Goal: Task Accomplishment & Management: Use online tool/utility

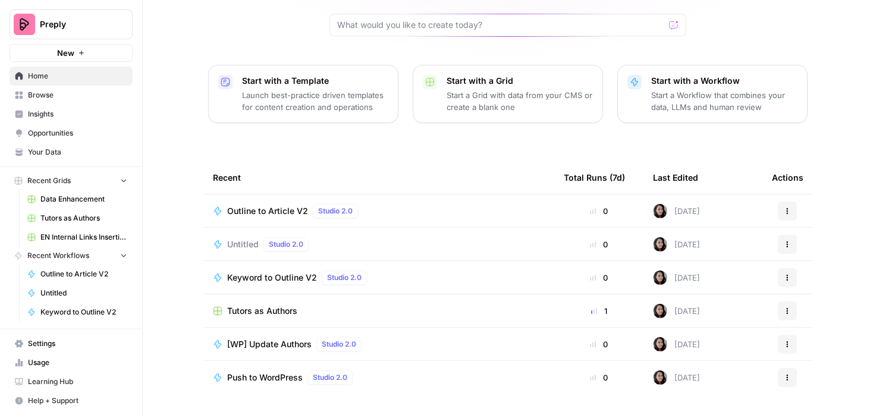
scroll to position [132, 0]
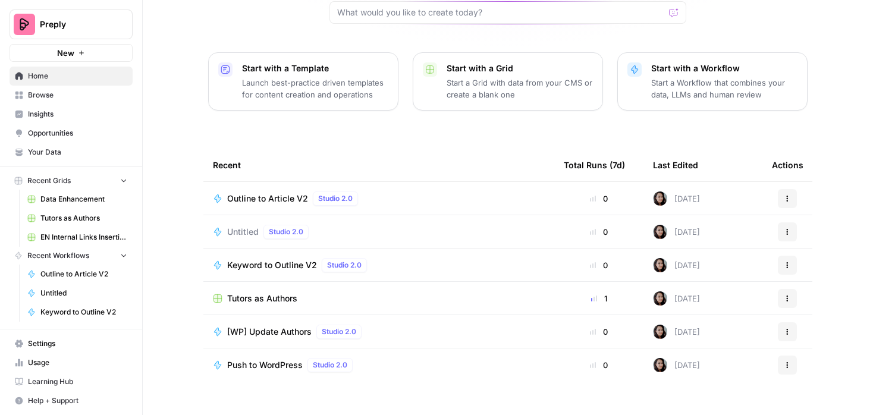
click at [73, 93] on span "Browse" at bounding box center [77, 95] width 99 height 11
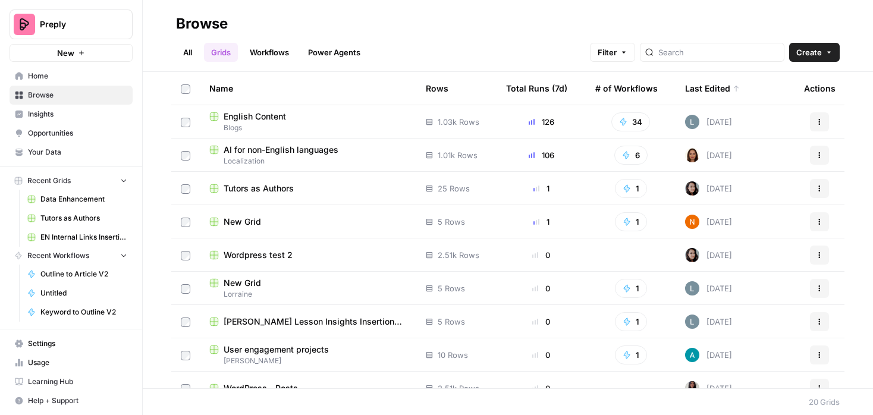
click at [253, 115] on span "English Content" at bounding box center [255, 117] width 62 height 12
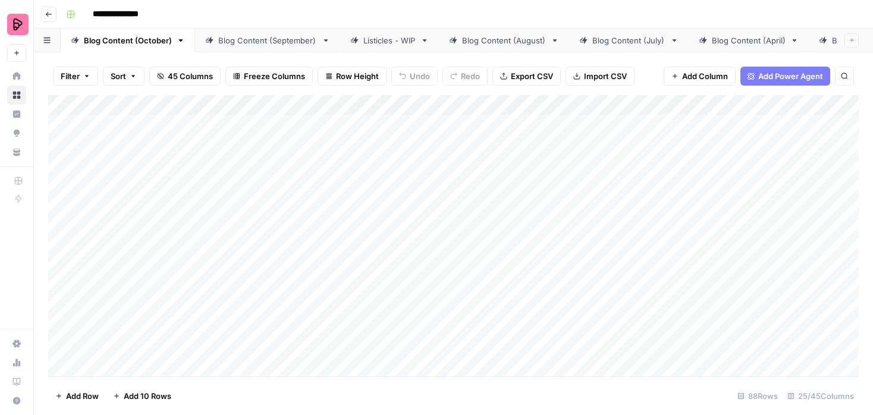
click at [392, 40] on div "Listicles - WIP" at bounding box center [389, 40] width 52 height 12
click at [599, 223] on div "Add Column" at bounding box center [453, 235] width 810 height 281
click at [610, 168] on div "Add Column" at bounding box center [453, 235] width 810 height 281
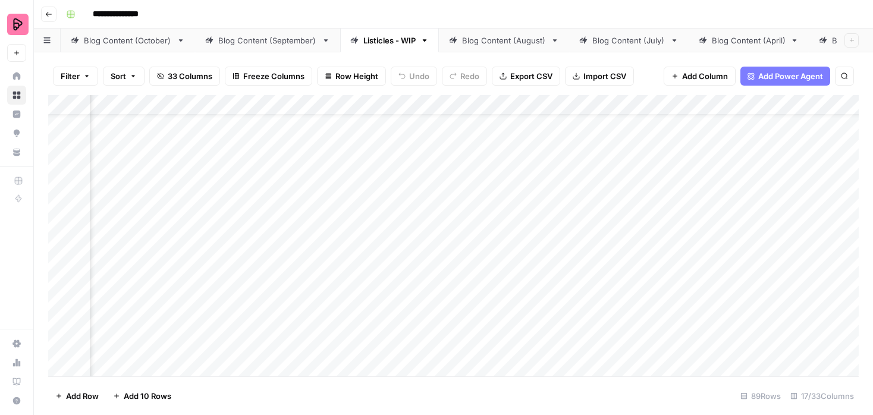
scroll to position [77, 658]
click at [552, 266] on div "Add Column" at bounding box center [453, 235] width 810 height 281
click at [518, 342] on div "Add Column" at bounding box center [453, 235] width 810 height 281
click at [551, 236] on div "Add Column" at bounding box center [453, 235] width 810 height 281
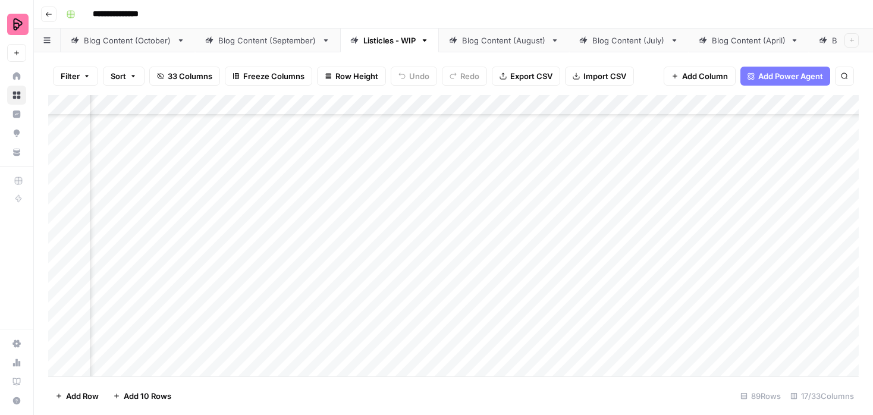
click at [551, 236] on div "Add Column" at bounding box center [453, 235] width 810 height 281
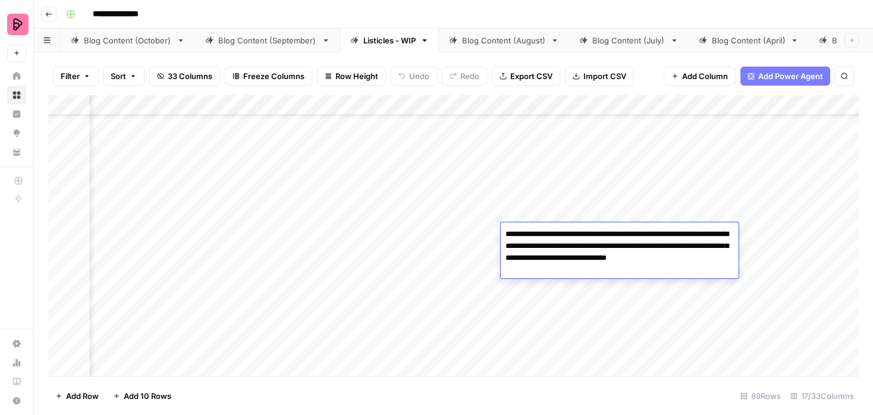
click at [552, 209] on div "Add Column" at bounding box center [453, 235] width 810 height 281
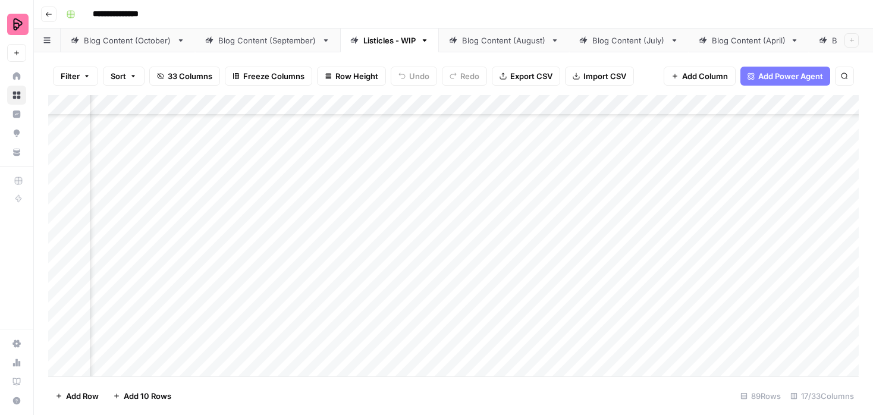
click at [552, 209] on div "Add Column" at bounding box center [453, 235] width 810 height 281
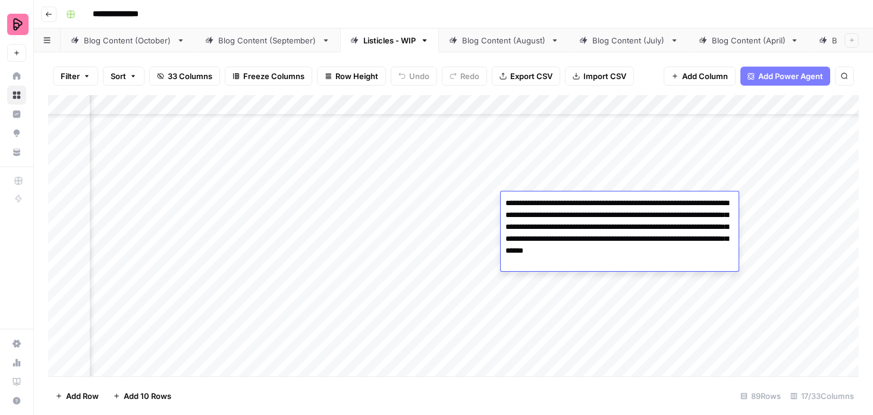
drag, startPoint x: 571, startPoint y: 218, endPoint x: 659, endPoint y: 212, distance: 88.2
click at [659, 212] on textarea "**********" at bounding box center [620, 233] width 238 height 76
click at [643, 231] on textarea "**********" at bounding box center [620, 233] width 238 height 76
drag, startPoint x: 608, startPoint y: 262, endPoint x: 637, endPoint y: 203, distance: 65.4
click at [637, 203] on textarea "**********" at bounding box center [620, 233] width 238 height 76
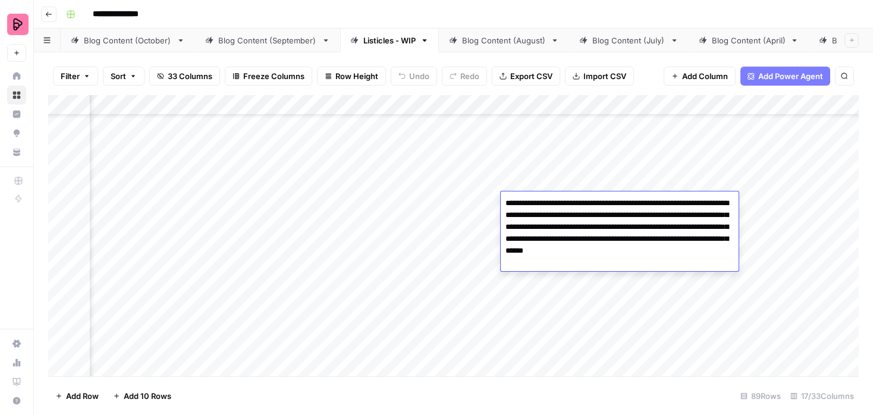
click at [261, 105] on div "Add Column" at bounding box center [453, 235] width 810 height 281
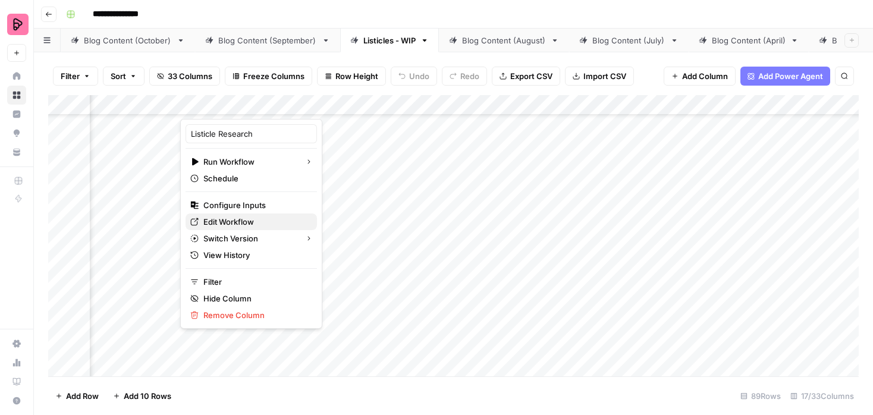
click at [235, 220] on span "Edit Workflow" at bounding box center [255, 222] width 104 height 12
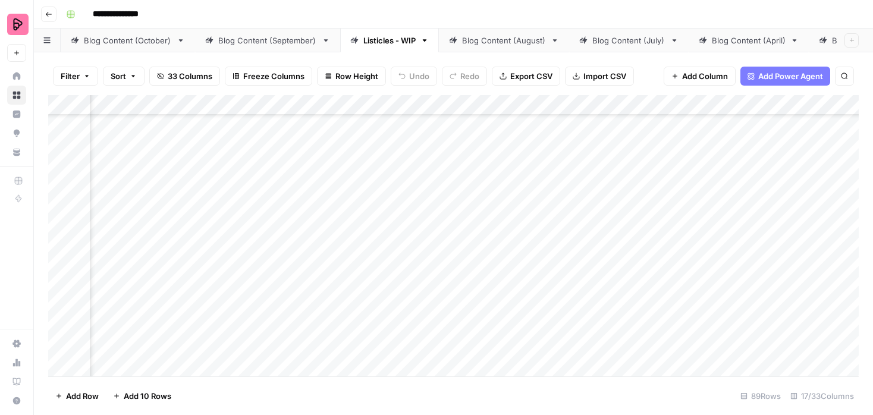
scroll to position [77, 857]
click at [716, 233] on div "Add Column" at bounding box center [453, 235] width 810 height 281
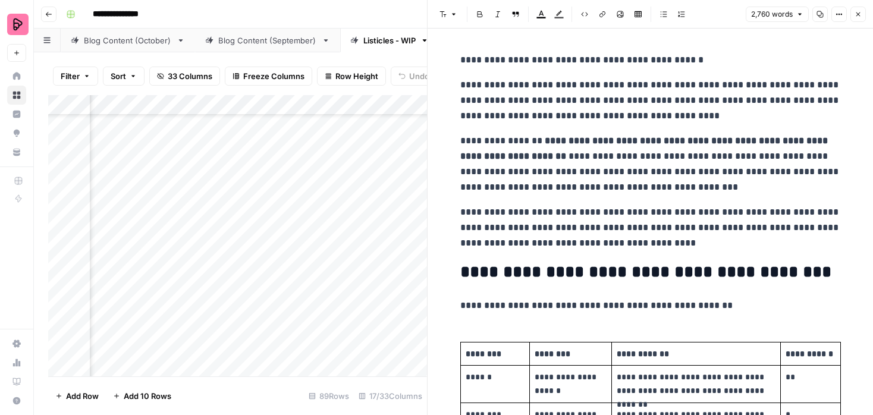
click at [857, 18] on button "Close" at bounding box center [857, 14] width 15 height 15
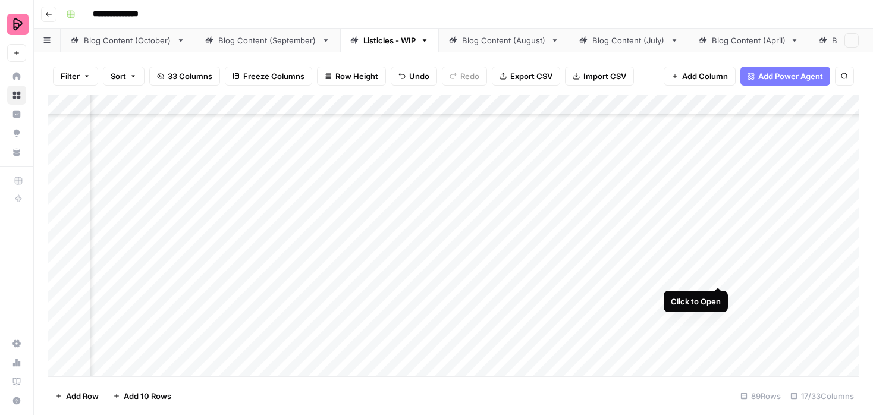
click at [719, 262] on div "Add Column" at bounding box center [453, 235] width 810 height 281
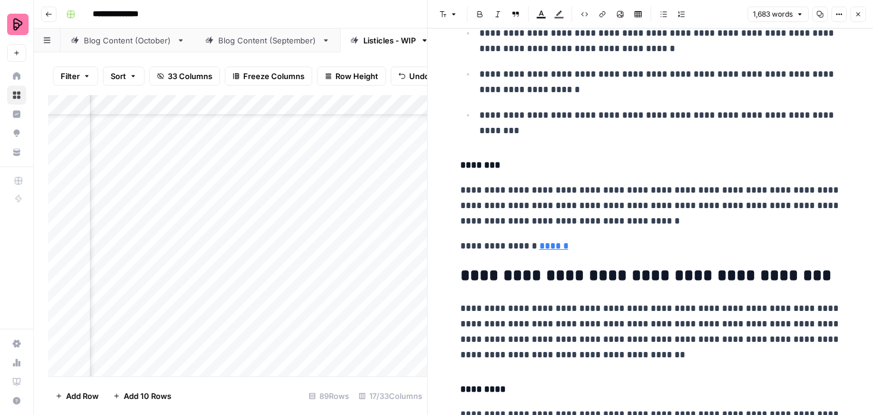
scroll to position [1503, 0]
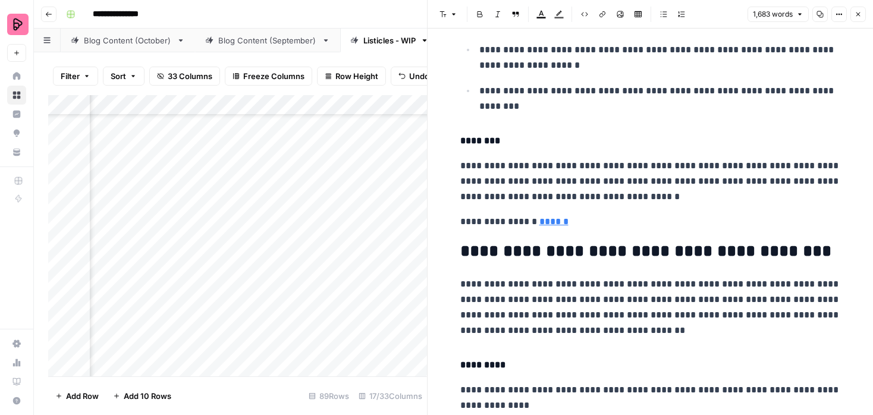
click at [857, 17] on icon "button" at bounding box center [857, 14] width 7 height 7
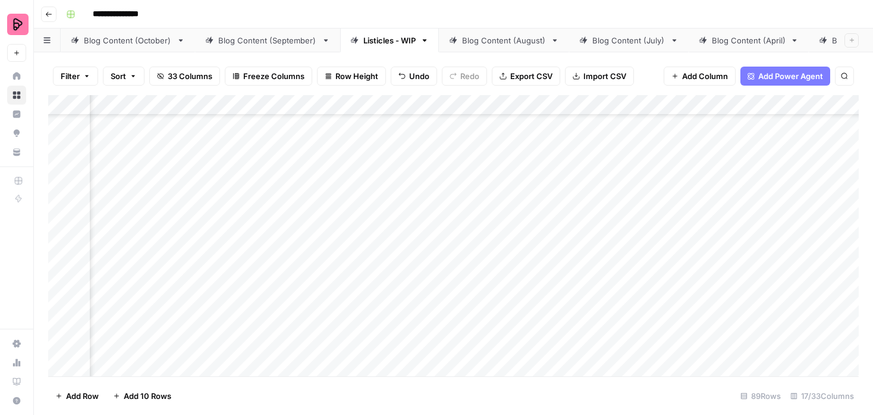
scroll to position [77, 587]
click at [238, 230] on div "Add Column" at bounding box center [453, 235] width 810 height 281
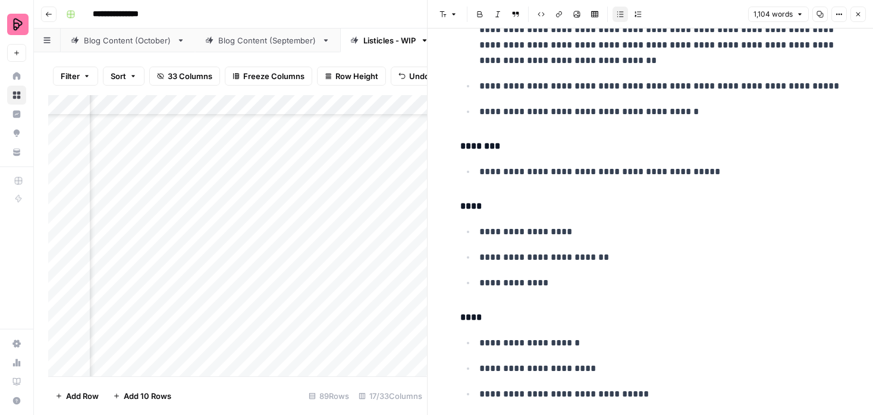
scroll to position [1127, 0]
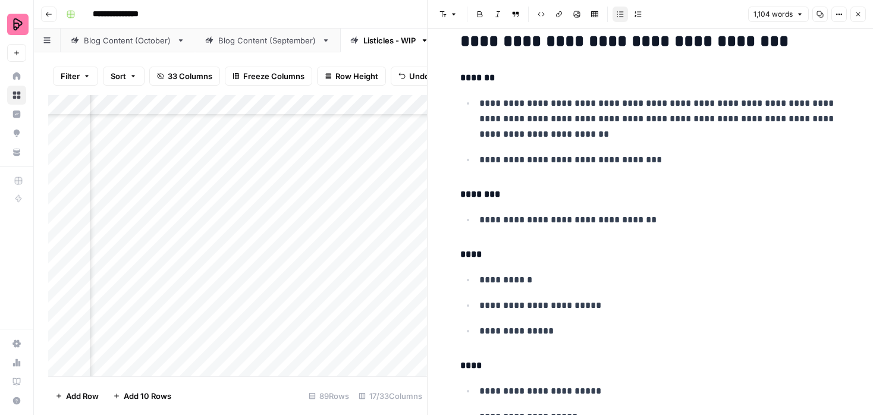
click at [857, 12] on icon "button" at bounding box center [857, 14] width 7 height 7
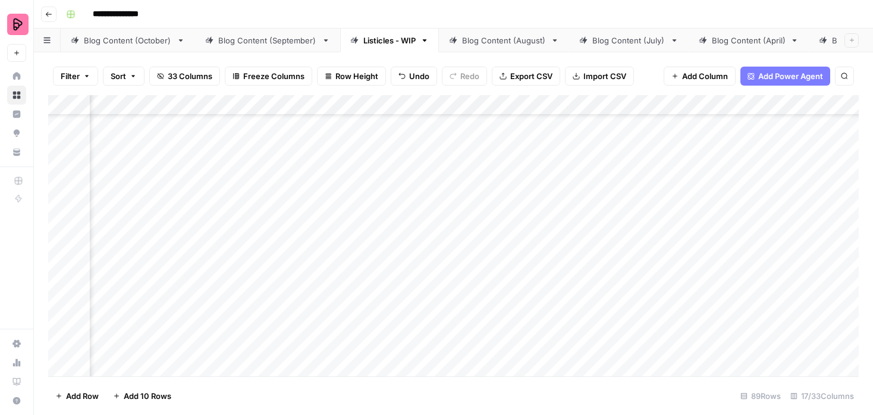
click at [633, 208] on div "Add Column" at bounding box center [453, 235] width 810 height 281
click at [625, 300] on div "Add Column" at bounding box center [453, 235] width 810 height 281
click at [610, 237] on div "Add Column" at bounding box center [453, 235] width 810 height 281
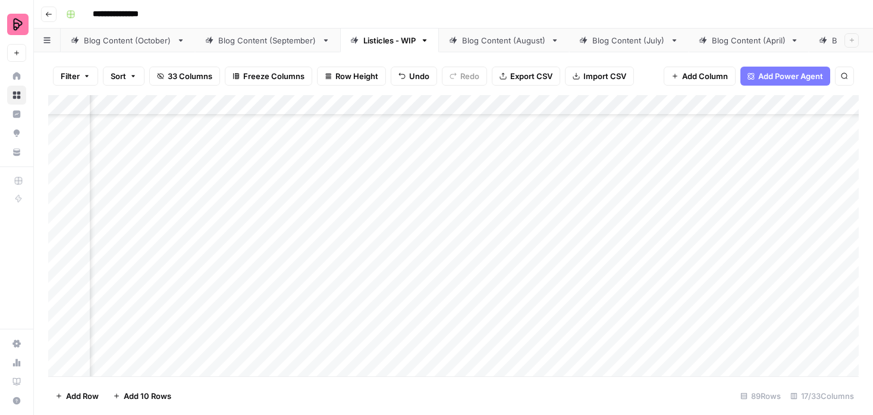
click at [608, 296] on div "Add Column" at bounding box center [453, 235] width 810 height 281
click at [605, 272] on div "Add Column" at bounding box center [453, 235] width 810 height 281
click at [615, 230] on div "Add Column" at bounding box center [453, 235] width 810 height 281
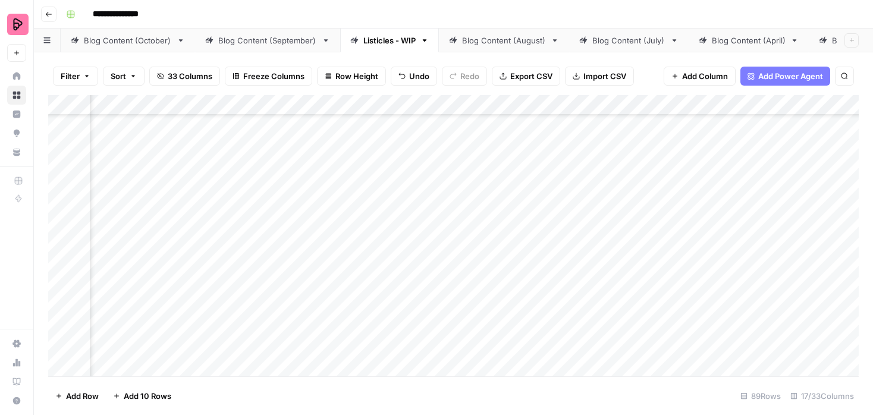
click at [606, 275] on div "Add Column" at bounding box center [453, 235] width 810 height 281
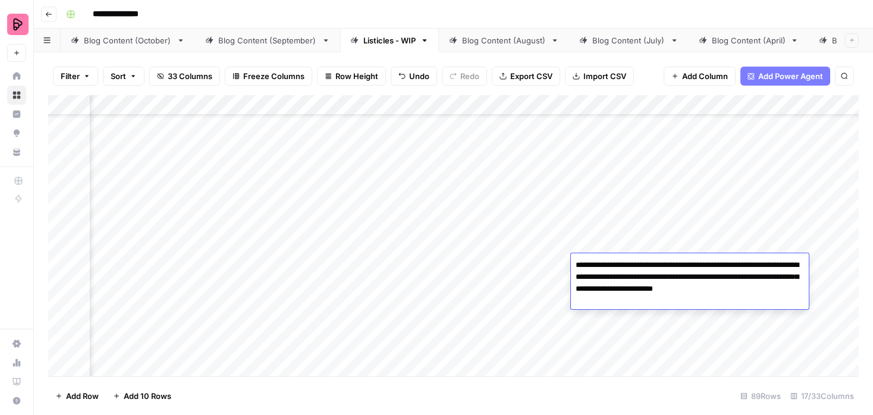
drag, startPoint x: 617, startPoint y: 277, endPoint x: 605, endPoint y: 290, distance: 17.2
click at [605, 290] on textarea "**********" at bounding box center [690, 283] width 238 height 52
click at [502, 345] on div "Add Column" at bounding box center [453, 235] width 810 height 281
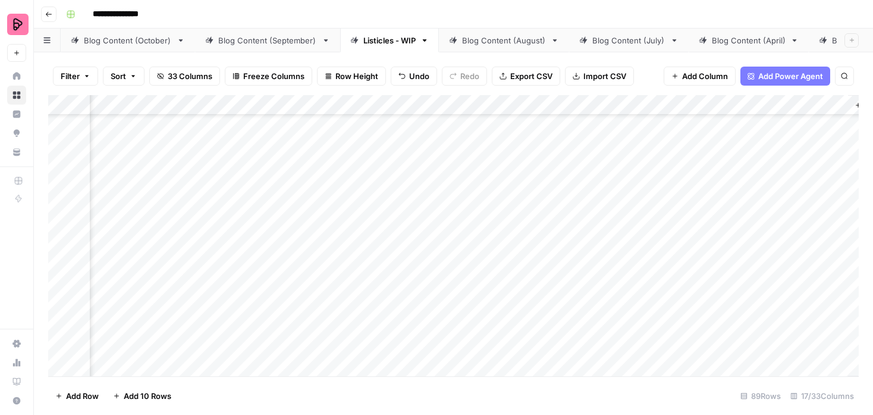
scroll to position [77, 1004]
click at [573, 232] on div "Add Column" at bounding box center [453, 235] width 810 height 281
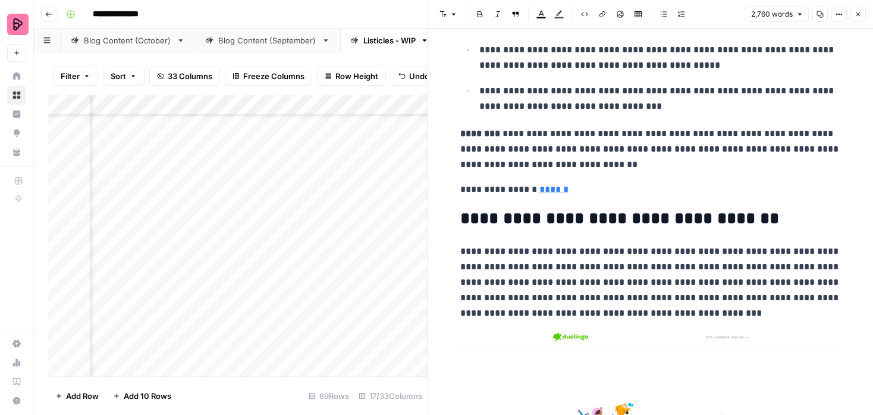
scroll to position [1662, 0]
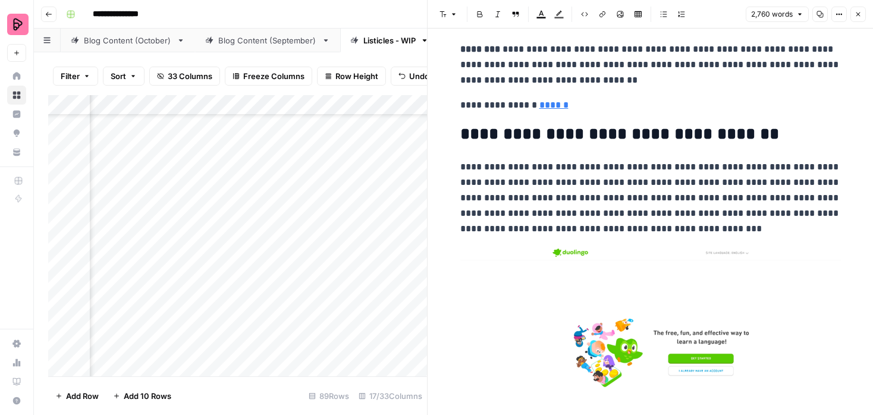
click at [852, 14] on button "Close" at bounding box center [857, 14] width 15 height 15
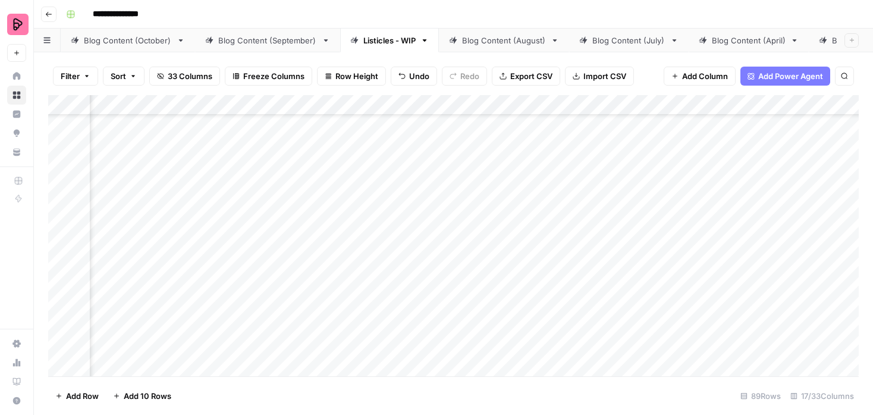
scroll to position [77, 719]
click at [203, 103] on div "Add Column" at bounding box center [453, 235] width 810 height 281
click at [460, 105] on div "Add Column" at bounding box center [453, 235] width 810 height 281
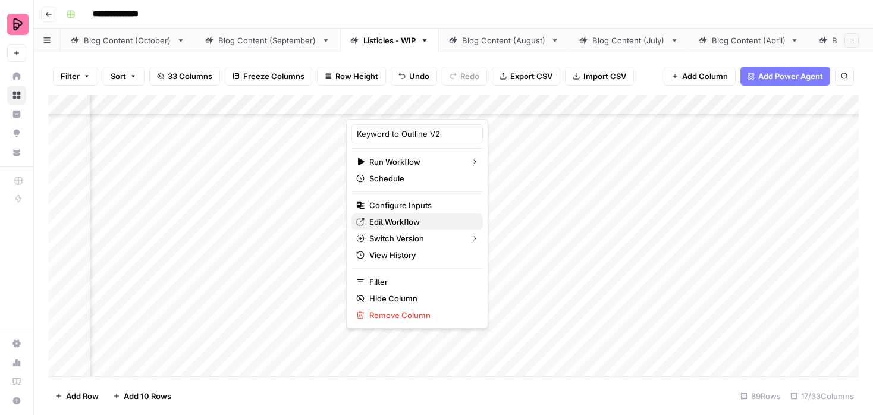
click at [397, 221] on span "Edit Workflow" at bounding box center [421, 222] width 104 height 12
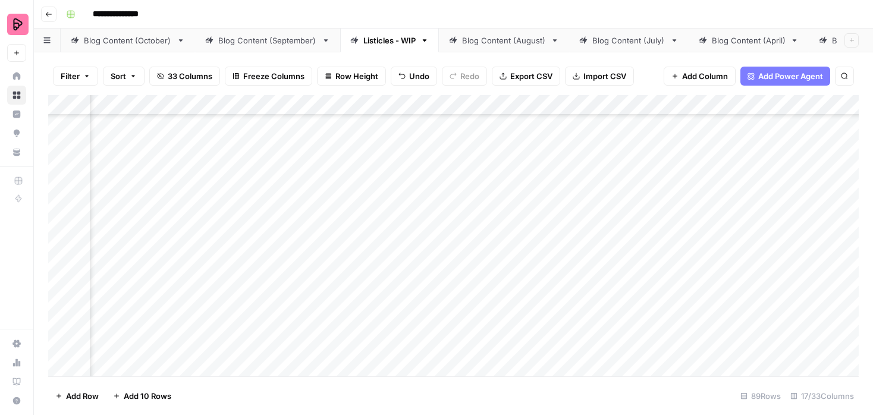
scroll to position [179, 467]
click at [735, 166] on div "Add Column" at bounding box center [453, 235] width 810 height 281
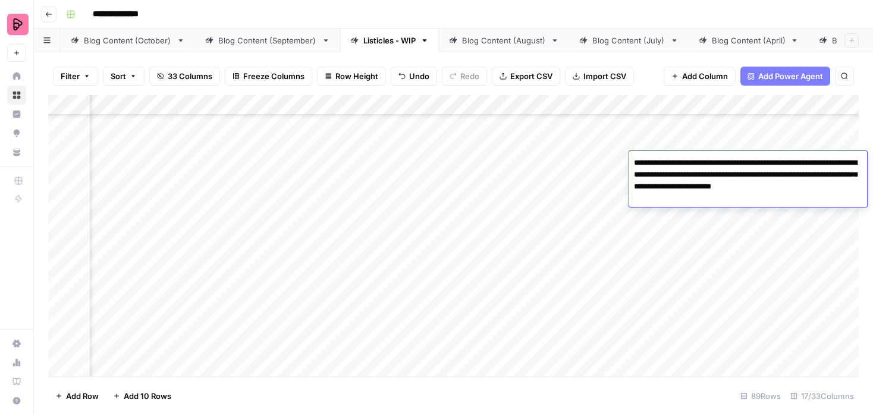
click at [709, 237] on div "Add Column" at bounding box center [453, 235] width 810 height 281
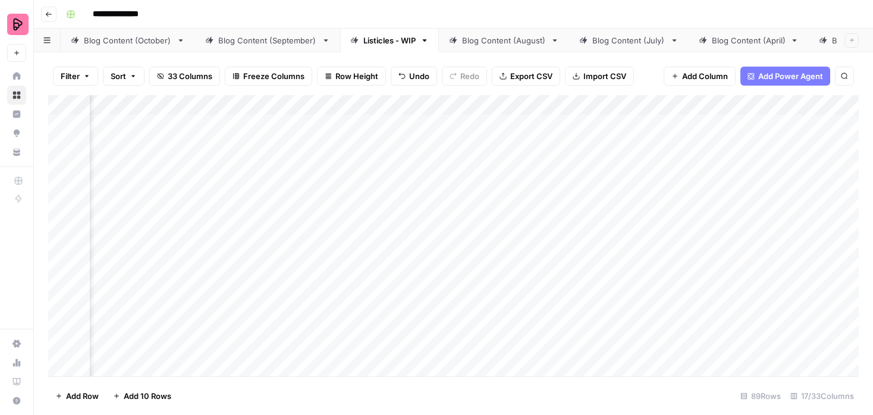
scroll to position [0, 804]
click at [416, 221] on div "Add Column" at bounding box center [453, 235] width 810 height 281
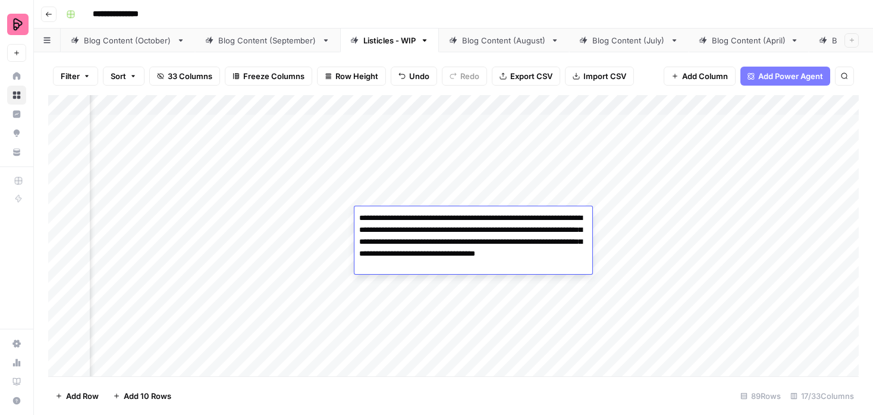
click at [408, 184] on div "Add Column" at bounding box center [453, 235] width 810 height 281
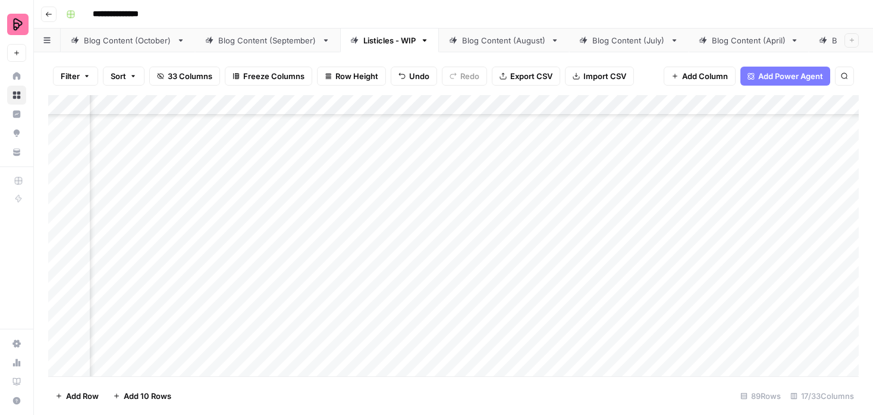
scroll to position [195, 410]
click at [312, 175] on div "Add Column" at bounding box center [453, 235] width 810 height 281
click at [309, 208] on div "Add Column" at bounding box center [453, 235] width 810 height 281
click at [477, 176] on div "Add Column" at bounding box center [453, 235] width 810 height 281
click at [414, 208] on div "Add Column" at bounding box center [453, 235] width 810 height 281
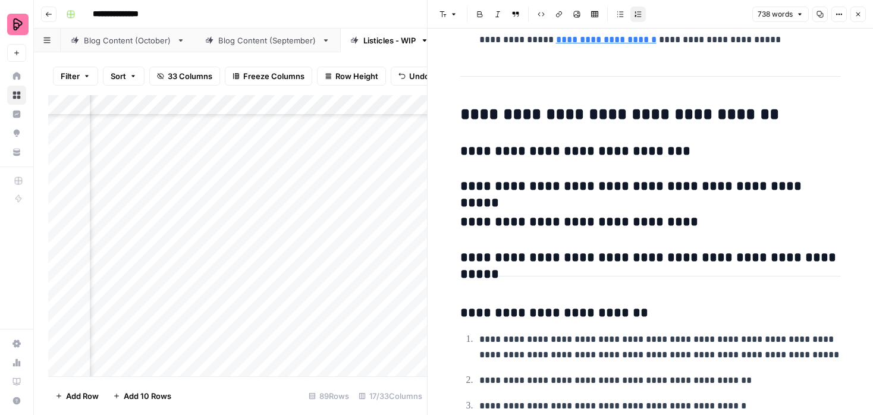
scroll to position [2872, 0]
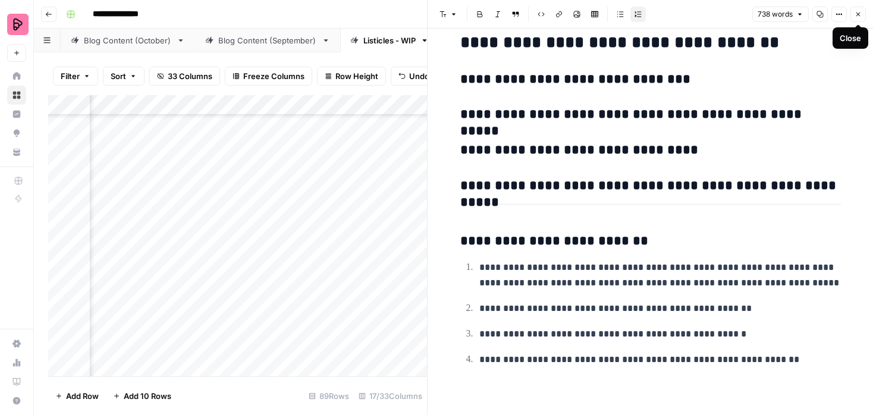
click at [857, 15] on icon "button" at bounding box center [858, 14] width 4 height 4
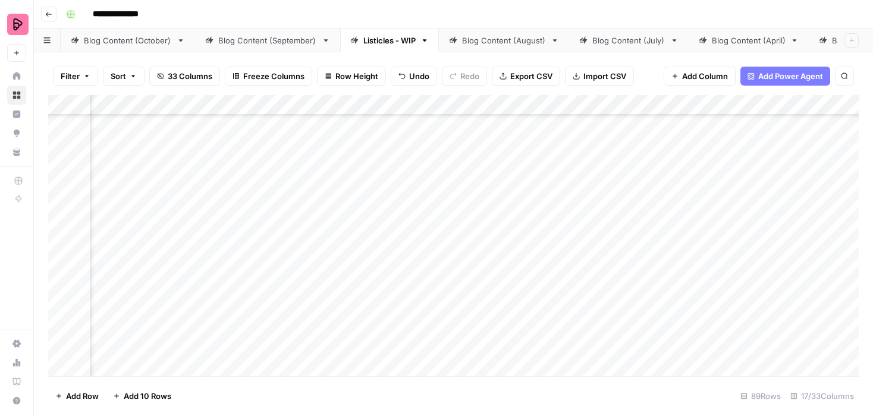
click at [486, 207] on div "Add Column" at bounding box center [453, 235] width 810 height 281
click at [598, 174] on div "Add Column" at bounding box center [453, 235] width 810 height 281
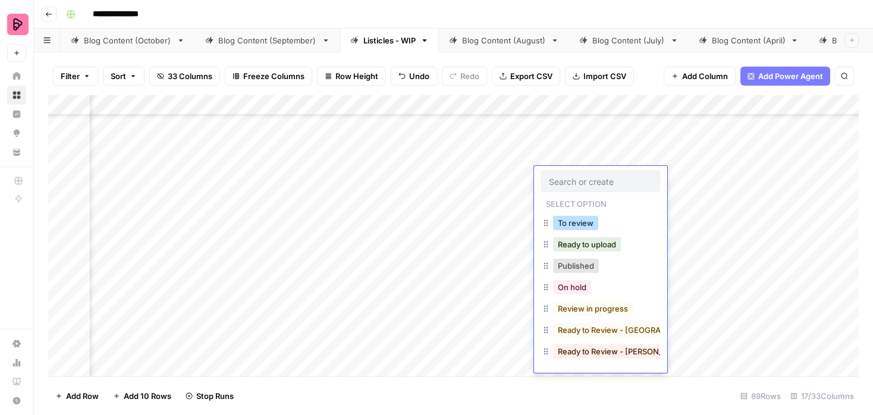
click at [585, 219] on button "To review" at bounding box center [575, 223] width 45 height 14
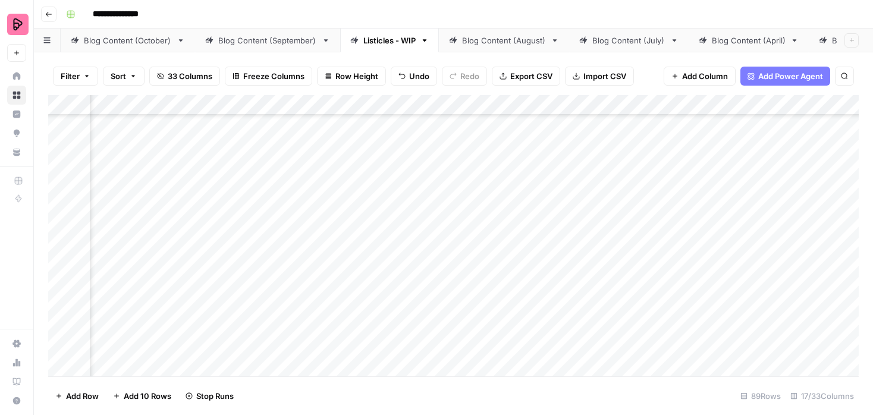
click at [584, 210] on div "Add Column" at bounding box center [453, 235] width 810 height 281
click at [416, 214] on div "Add Column" at bounding box center [453, 235] width 810 height 281
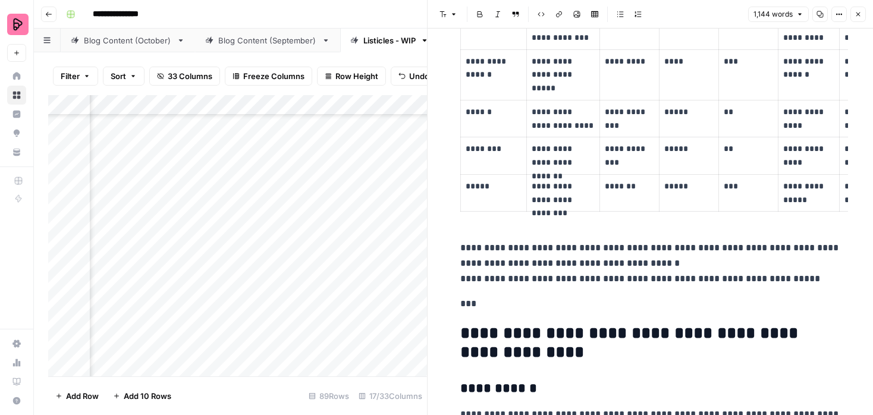
scroll to position [762, 0]
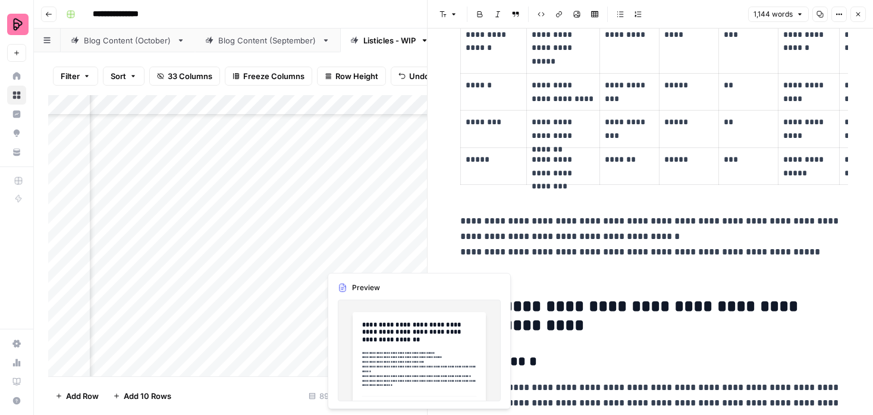
click at [413, 249] on div "Add Column" at bounding box center [237, 235] width 379 height 281
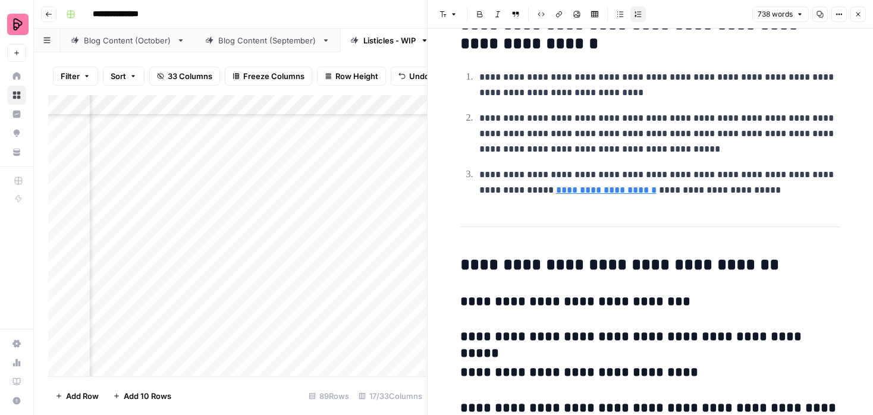
scroll to position [2872, 0]
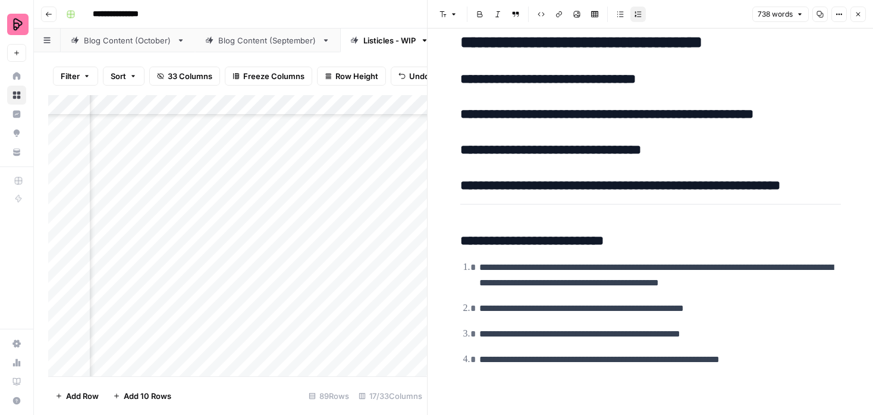
click at [416, 215] on div "Add Column" at bounding box center [237, 235] width 379 height 281
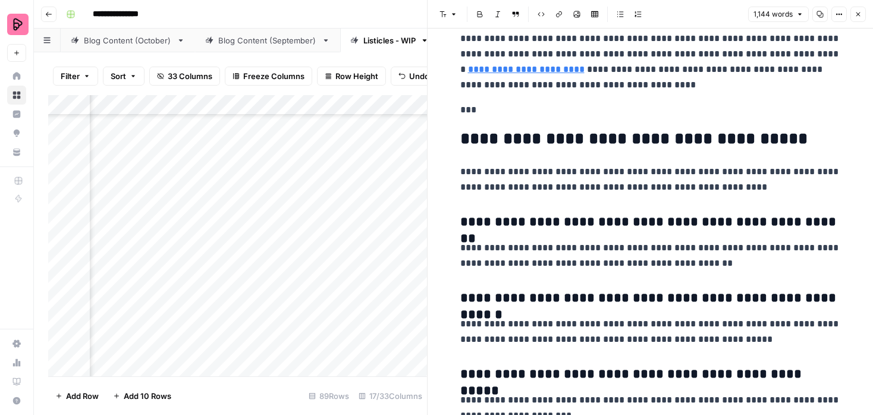
scroll to position [4309, 0]
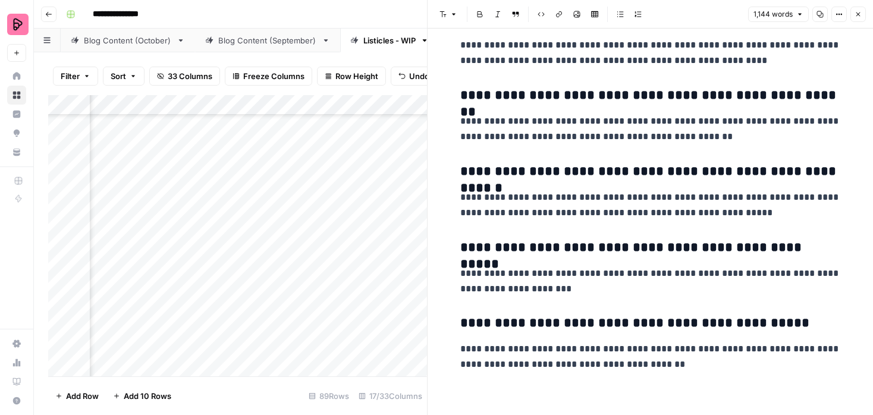
click at [250, 281] on div "Add Column" at bounding box center [237, 235] width 379 height 281
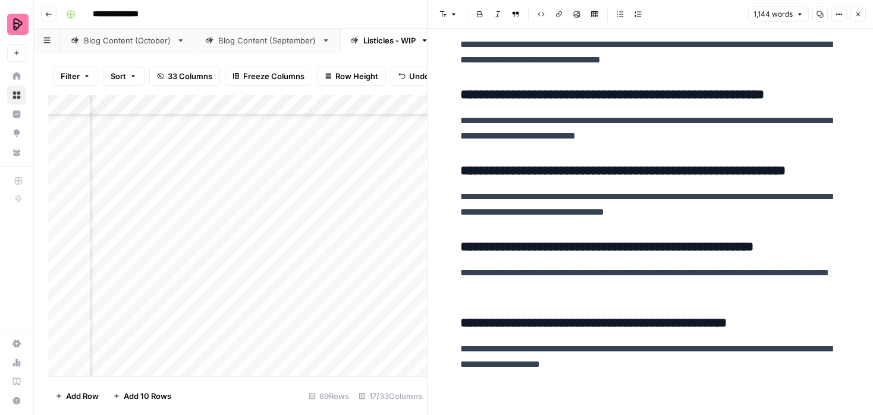
click at [416, 213] on div "Add Column" at bounding box center [237, 235] width 379 height 281
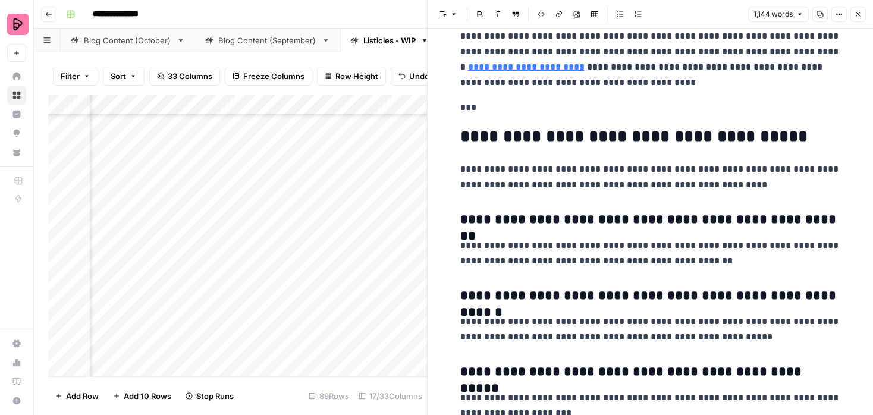
scroll to position [4309, 0]
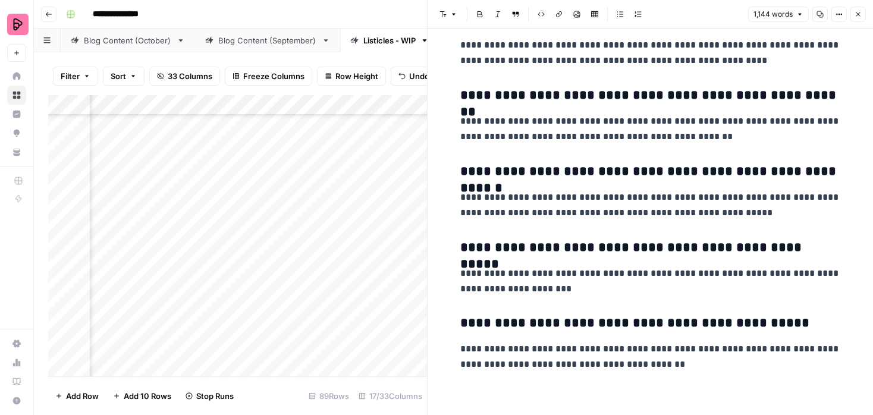
click at [860, 13] on icon "button" at bounding box center [857, 14] width 7 height 7
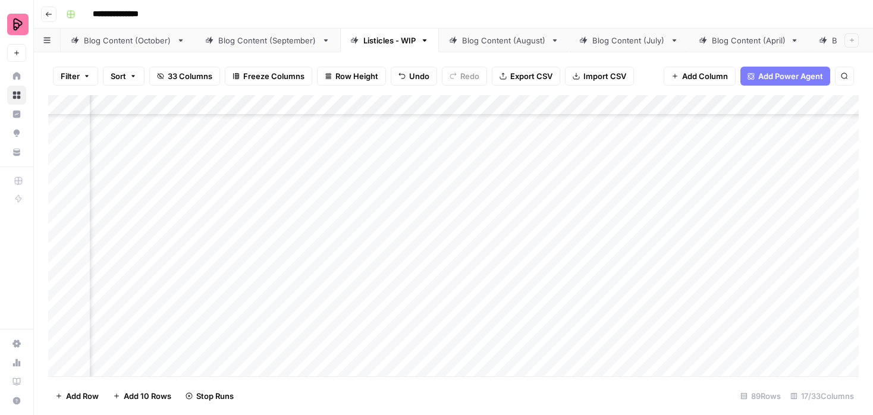
click at [270, 305] on div "Add Column" at bounding box center [453, 235] width 810 height 281
click at [598, 237] on div "Add Column" at bounding box center [453, 235] width 810 height 281
click at [586, 262] on div "Add Column" at bounding box center [453, 235] width 810 height 281
click at [587, 293] on div "Add Column" at bounding box center [453, 235] width 810 height 281
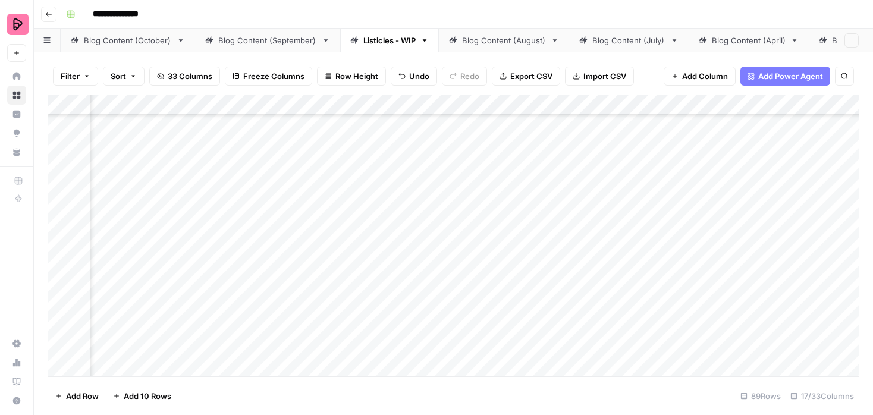
scroll to position [209, 410]
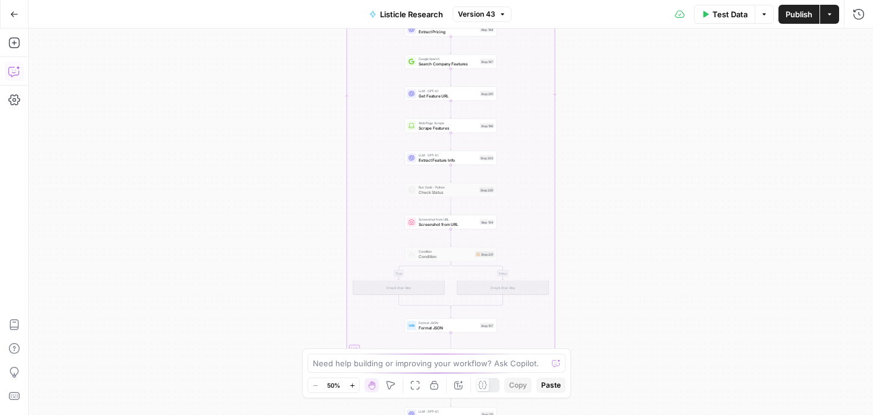
click at [17, 73] on icon "button" at bounding box center [14, 71] width 12 height 12
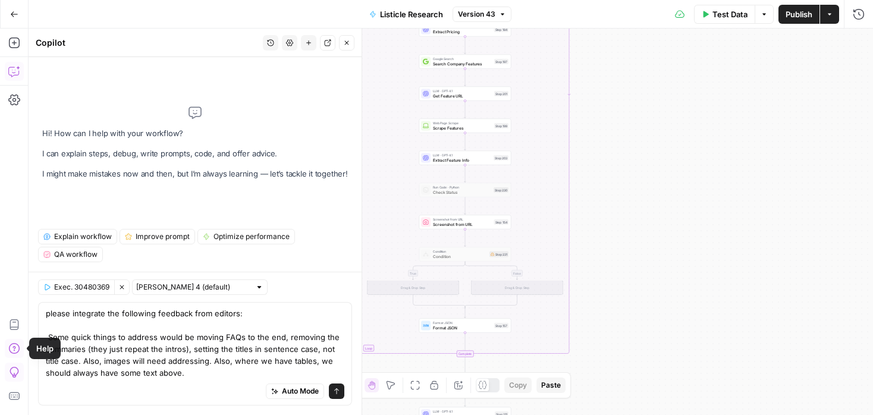
click at [48, 335] on textarea "please integrate the following feedback from editors: Some quick things to addr…" at bounding box center [195, 342] width 298 height 71
click at [192, 336] on textarea "please integrate the following feedback from editors: Some quick things to addr…" at bounding box center [195, 342] width 298 height 71
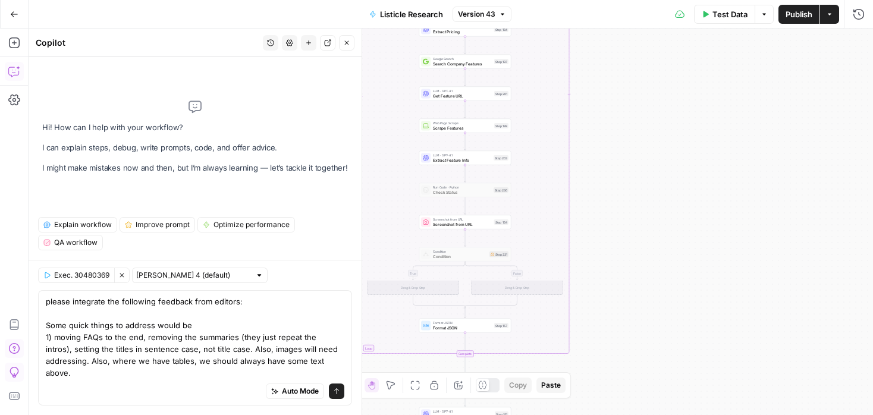
click at [142, 351] on textarea "please integrate the following feedback from editors: Some quick things to addr…" at bounding box center [195, 337] width 298 height 83
click at [253, 348] on textarea "please integrate the following feedback from editors: Some quick things to addr…" at bounding box center [195, 337] width 298 height 83
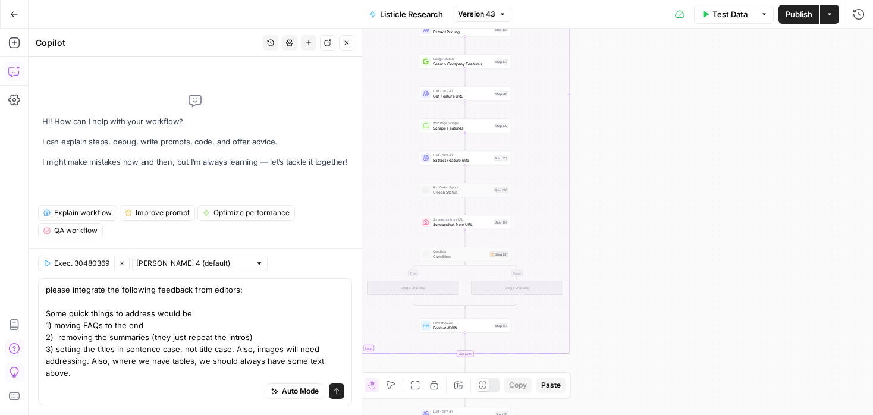
click at [234, 361] on textarea "please integrate the following feedback from editors: Some quick things to addr…" at bounding box center [195, 331] width 298 height 95
drag, startPoint x: 194, startPoint y: 361, endPoint x: 43, endPoint y: 359, distance: 151.0
click at [42, 359] on div "please integrate the following feedback from editors: Some quick things to addr…" at bounding box center [195, 341] width 314 height 127
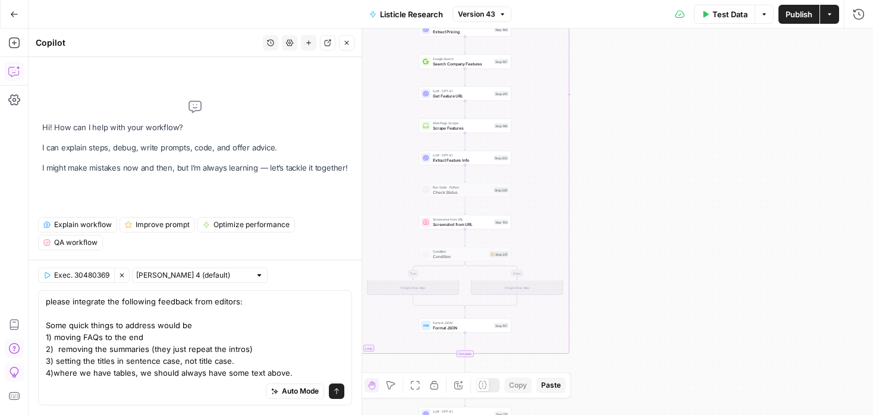
type textarea "please integrate the following feedback from editors: Some quick things to addr…"
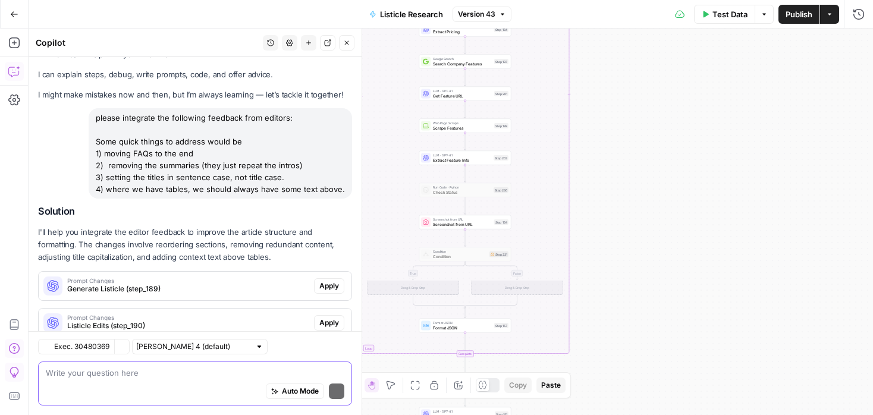
scroll to position [53, 0]
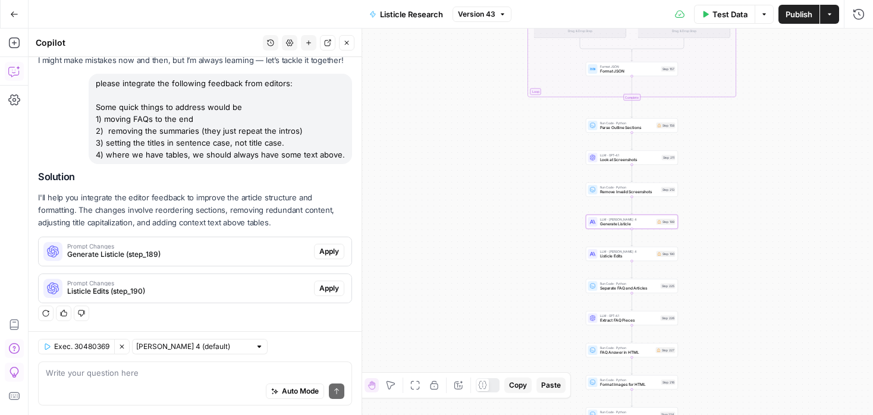
click at [269, 253] on span "Generate Listicle (step_189)" at bounding box center [188, 254] width 242 height 11
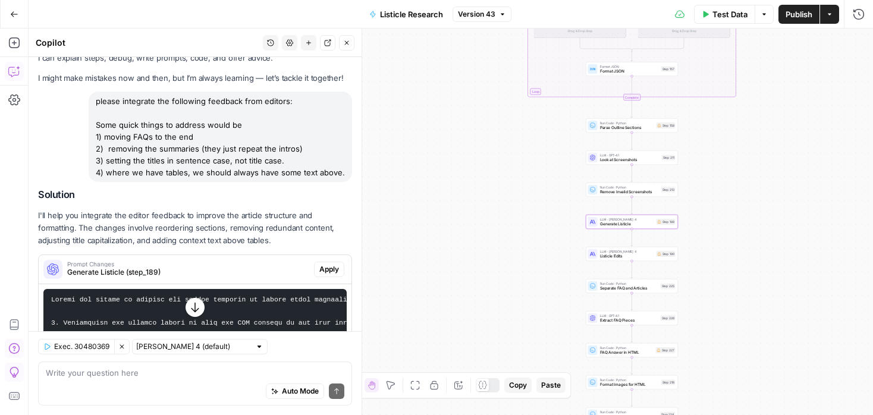
scroll to position [21, 0]
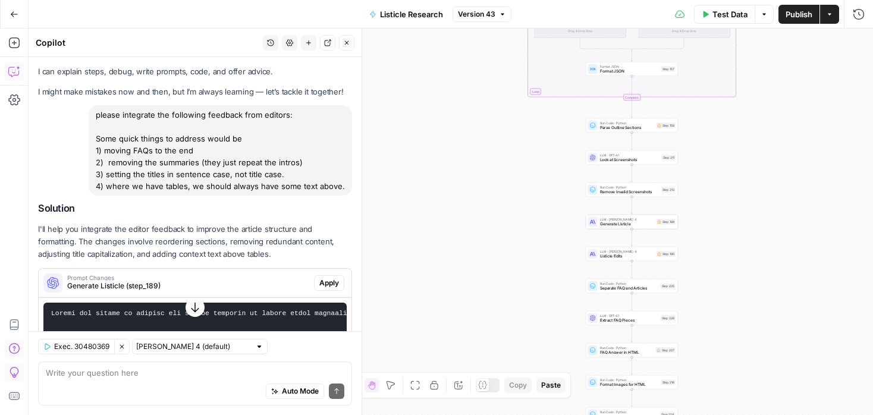
drag, startPoint x: 344, startPoint y: 187, endPoint x: 95, endPoint y: 115, distance: 259.3
click at [95, 115] on div "please integrate the following feedback from editors: Some quick things to addr…" at bounding box center [220, 150] width 263 height 90
copy div "please integrate the following feedback from editors: Some quick things to addr…"
click at [127, 380] on div "Auto Mode Send" at bounding box center [195, 392] width 298 height 26
paste textarea "please integrate the following feedback from editors: Some quick things to addr…"
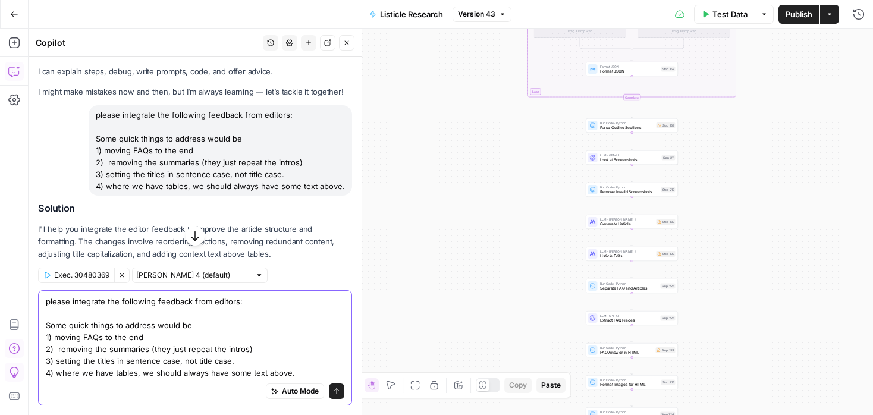
click at [120, 347] on textarea "please integrate the following feedback from editors: Some quick things to addr…" at bounding box center [195, 337] width 298 height 83
type textarea "please integrate the following feedback from editors: Some quick things to addr…"
click at [339, 394] on icon "submit" at bounding box center [336, 391] width 7 height 7
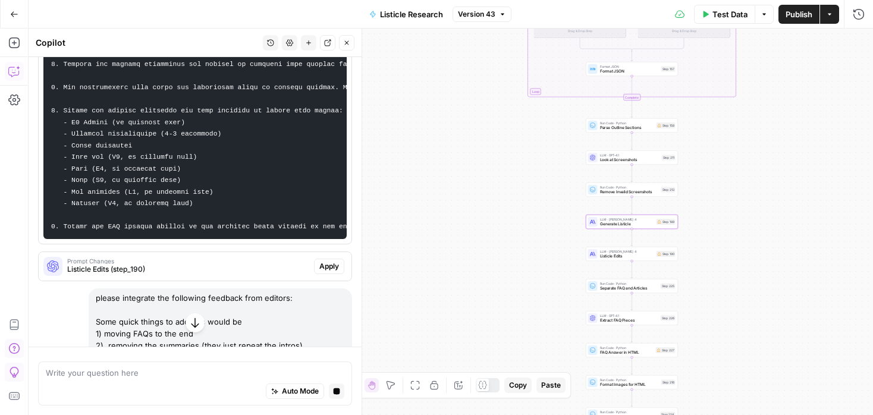
scroll to position [356, 0]
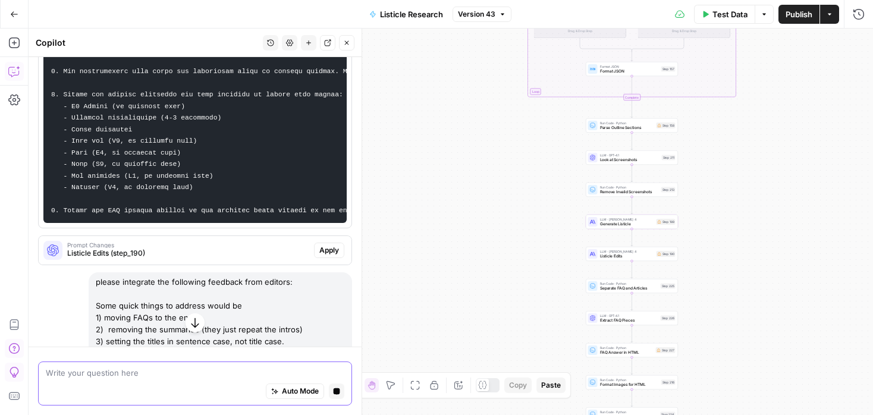
click at [336, 398] on button "Stop generating" at bounding box center [336, 390] width 15 height 15
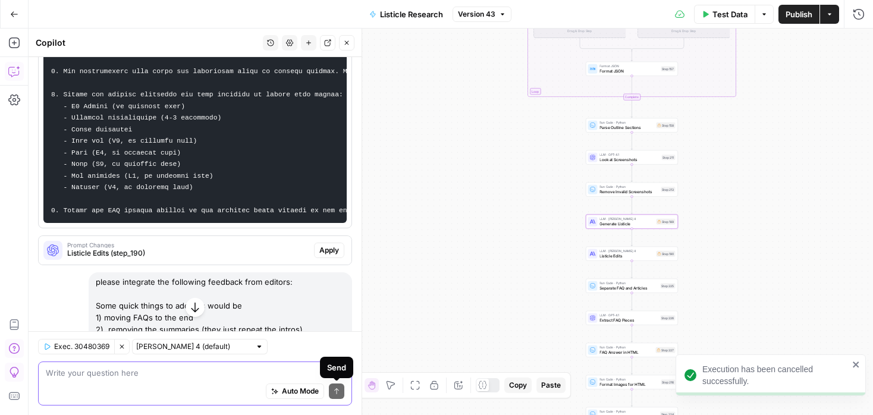
scroll to position [199, 0]
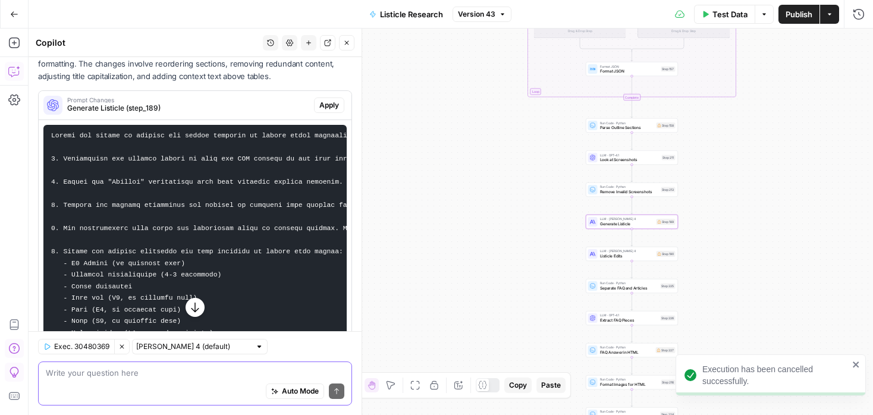
click at [323, 102] on span "Apply" at bounding box center [329, 105] width 20 height 11
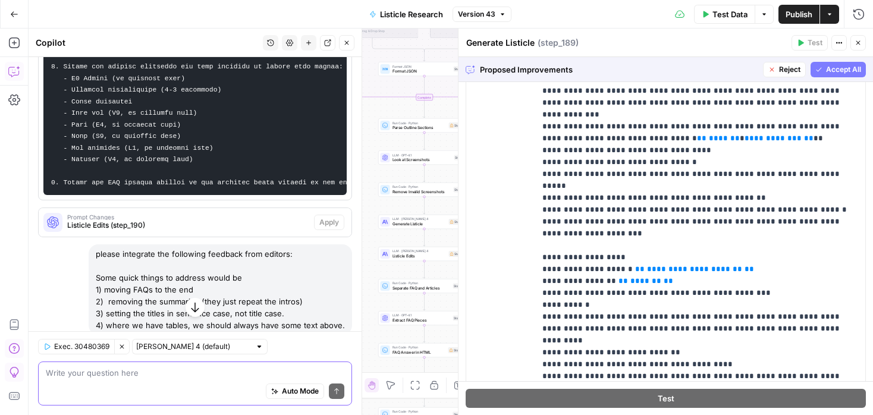
scroll to position [2664, 0]
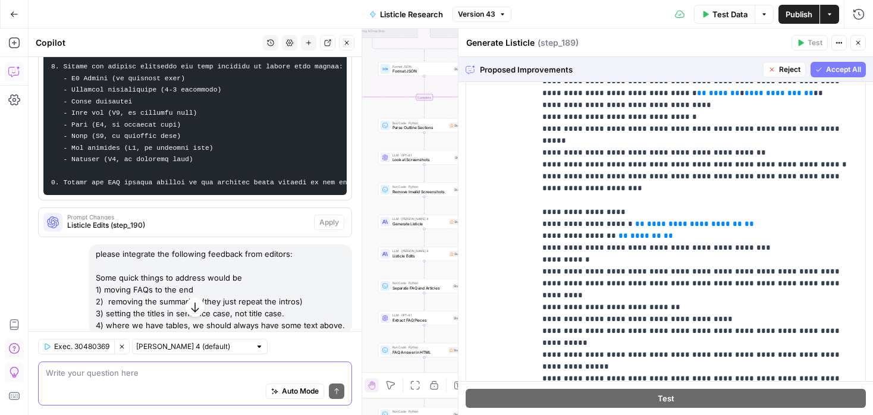
click at [829, 71] on span "Accept All" at bounding box center [843, 69] width 35 height 11
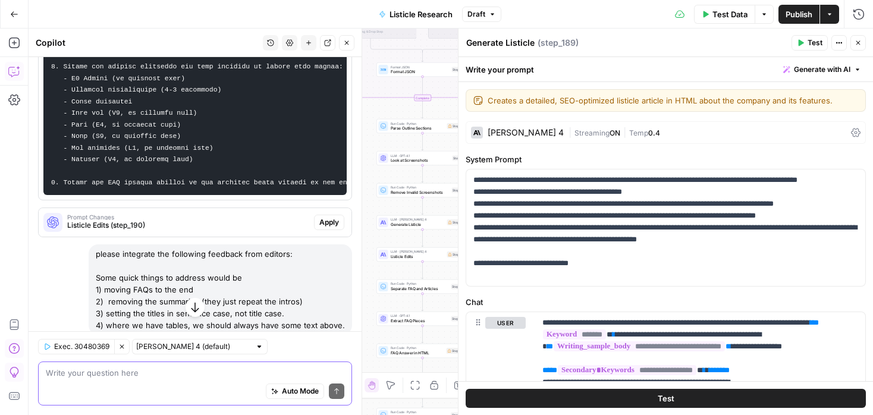
scroll to position [592, 0]
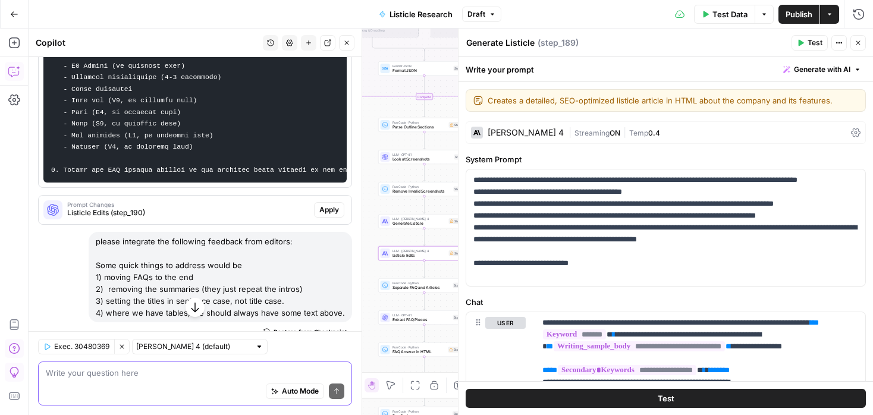
click at [328, 205] on span "Apply" at bounding box center [329, 210] width 20 height 11
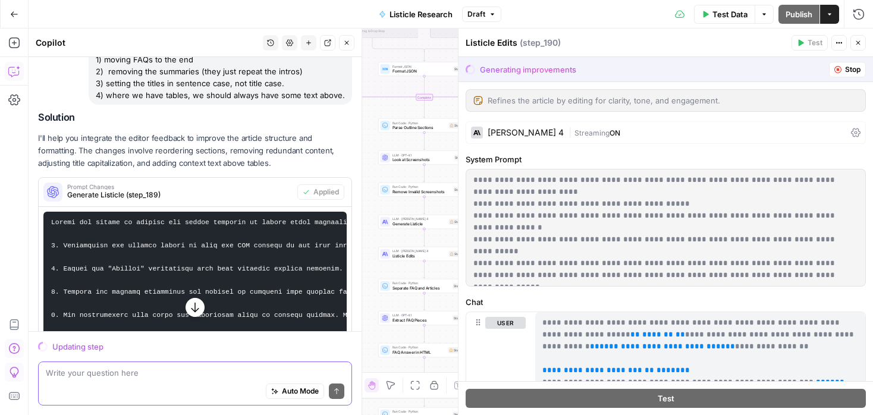
scroll to position [0, 0]
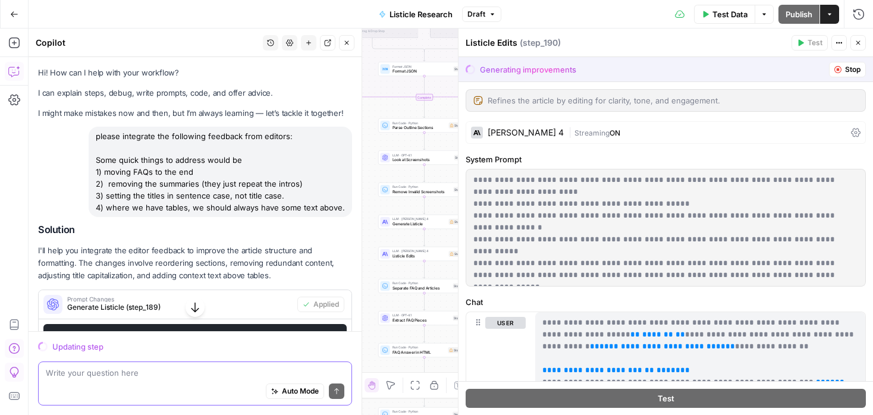
drag, startPoint x: 341, startPoint y: 209, endPoint x: 100, endPoint y: 133, distance: 253.1
click at [100, 133] on div "please integrate the following feedback from editors: Some quick things to addr…" at bounding box center [220, 172] width 263 height 90
copy div "please integrate the following feedback from editors: Some quick things to addr…"
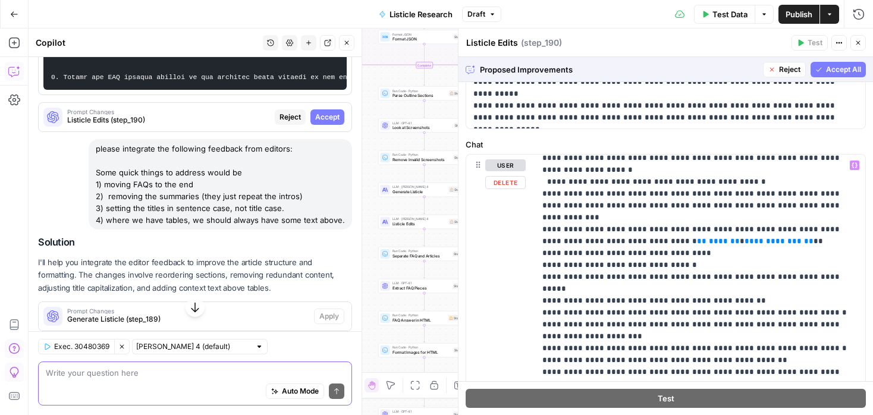
scroll to position [2041, 0]
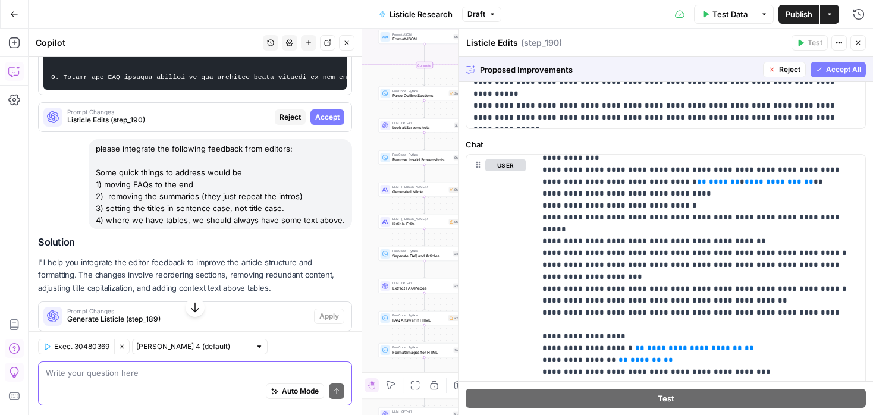
click at [821, 73] on button "Accept All" at bounding box center [837, 69] width 55 height 15
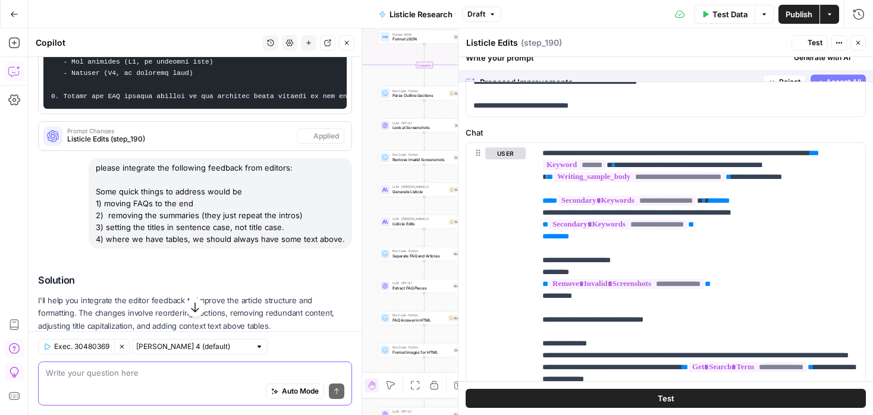
scroll to position [0, 0]
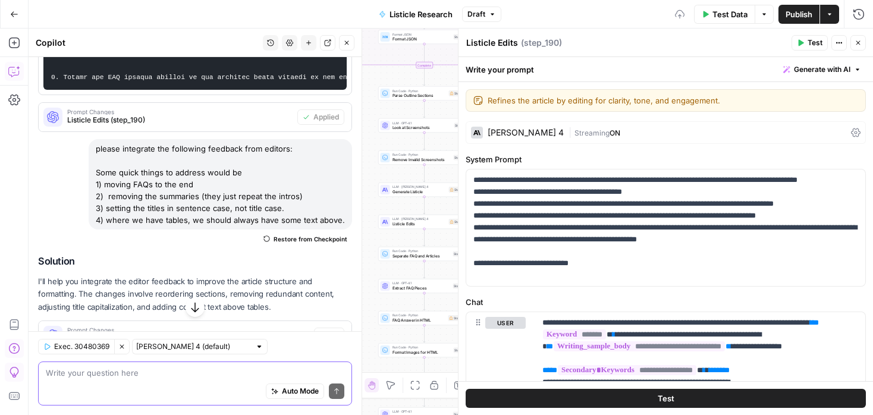
click at [782, 17] on button "Publish" at bounding box center [798, 14] width 41 height 19
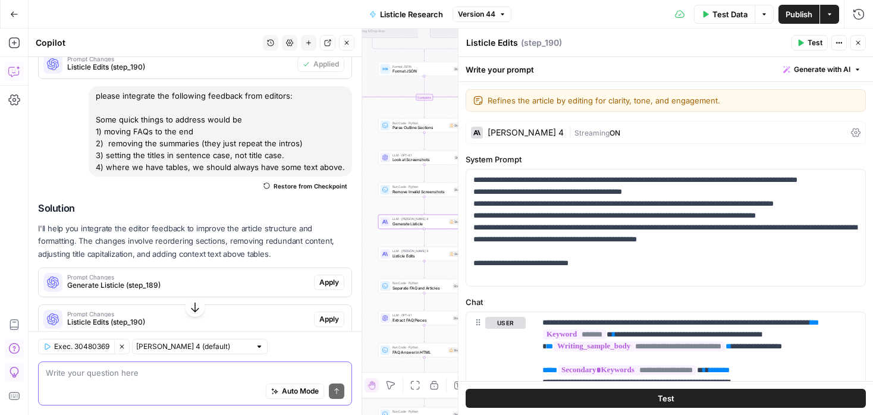
scroll to position [592, 0]
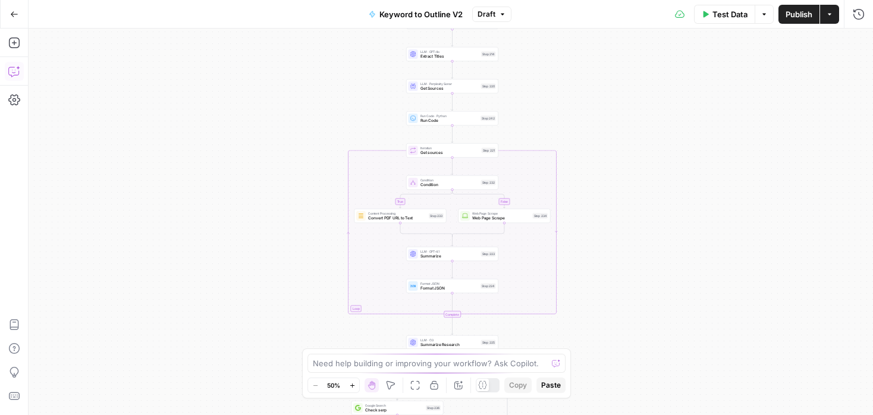
click at [13, 67] on icon "button" at bounding box center [14, 71] width 12 height 12
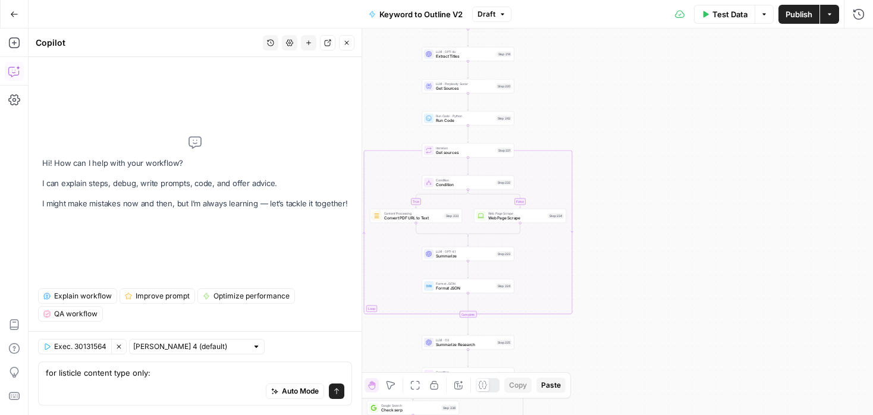
type textarea "for listicle content type only: please integrate the following feedback from ed…"
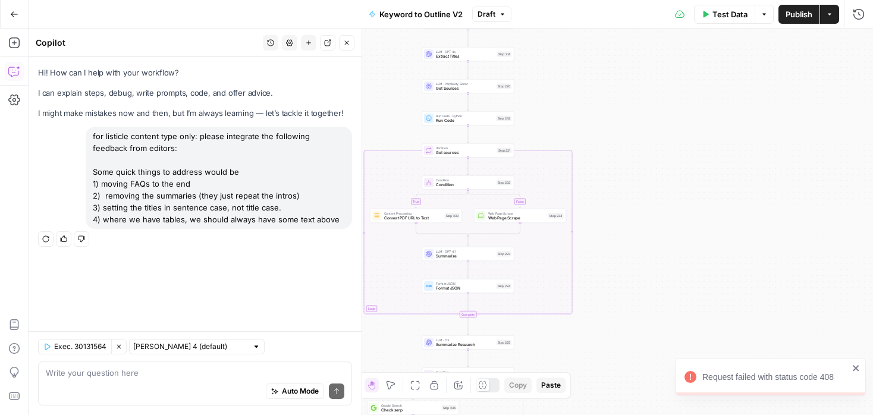
click at [45, 241] on icon "button" at bounding box center [45, 238] width 7 height 7
click at [40, 238] on button "Regenerate" at bounding box center [45, 238] width 15 height 15
drag, startPoint x: 338, startPoint y: 216, endPoint x: 71, endPoint y: 128, distance: 280.5
click at [71, 127] on div "for listicle content type only: please integrate the following feedback from ed…" at bounding box center [195, 187] width 314 height 121
copy div "for listicle content type only: please integrate the following feedback from ed…"
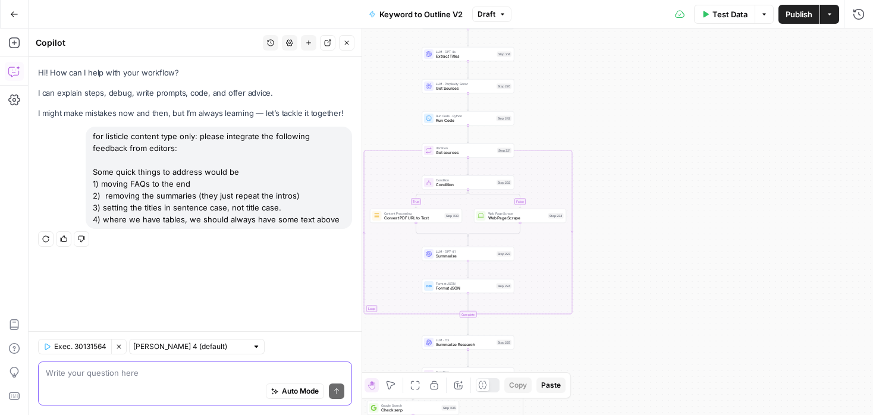
click at [161, 377] on textarea at bounding box center [195, 373] width 298 height 12
paste textarea "for listicle content type only: please integrate the following feedback from ed…"
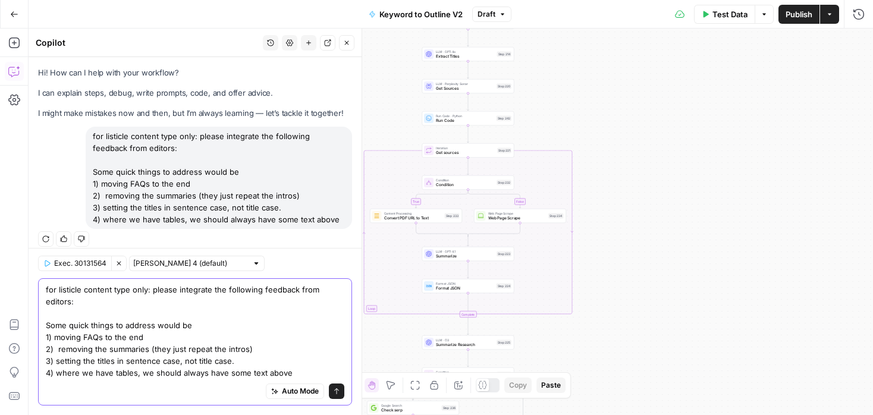
type textarea "for listicle content type only: please integrate the following feedback from ed…"
click at [338, 393] on icon "submit" at bounding box center [336, 391] width 7 height 7
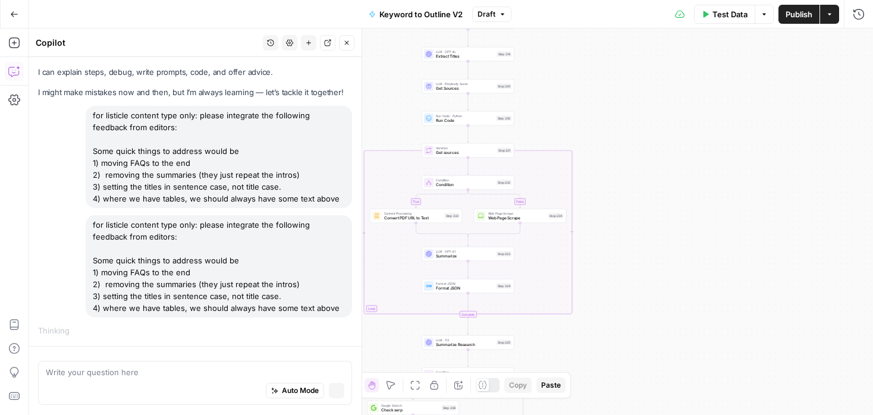
scroll to position [20, 0]
click at [497, 18] on button "Draft" at bounding box center [491, 14] width 39 height 15
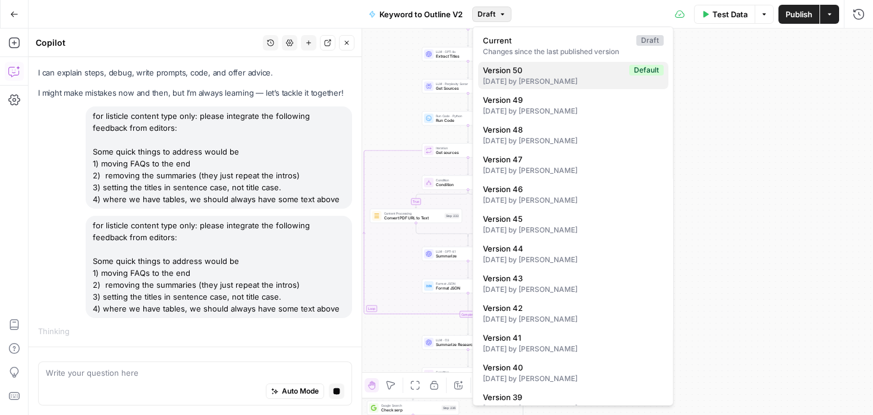
click at [508, 74] on span "Version 50" at bounding box center [554, 70] width 142 height 12
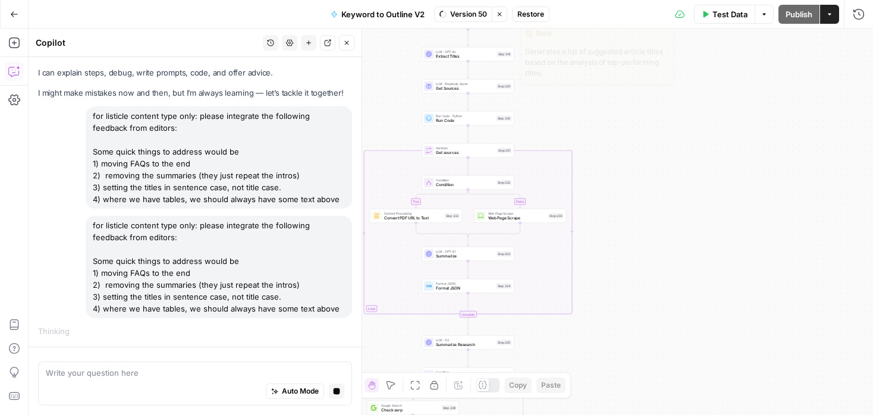
click at [526, 20] on button "Restore" at bounding box center [530, 14] width 37 height 15
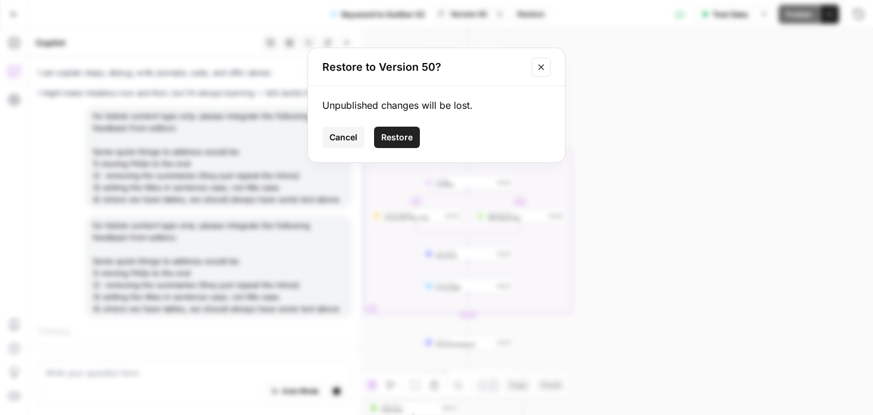
click at [404, 143] on span "Restore" at bounding box center [397, 137] width 32 height 12
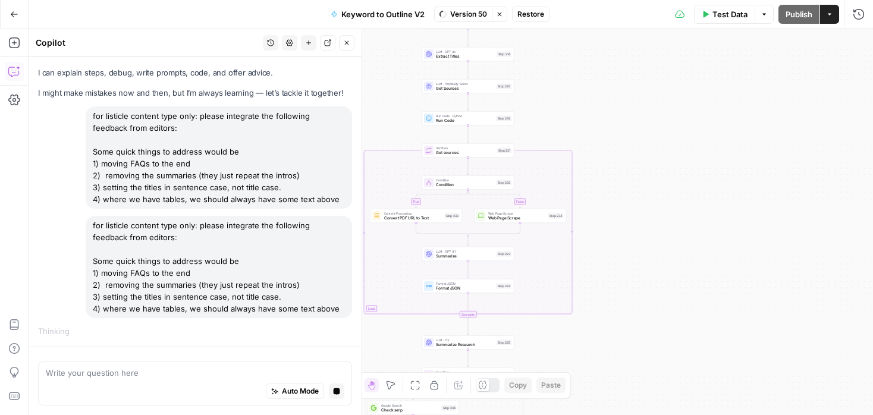
drag, startPoint x: 335, startPoint y: 197, endPoint x: 87, endPoint y: 114, distance: 261.5
click at [87, 114] on div "for listicle content type only: please integrate the following feedback from ed…" at bounding box center [219, 157] width 266 height 102
copy div "for listicle content type only: please integrate the following feedback from ed…"
click at [335, 393] on icon "button" at bounding box center [337, 391] width 7 height 7
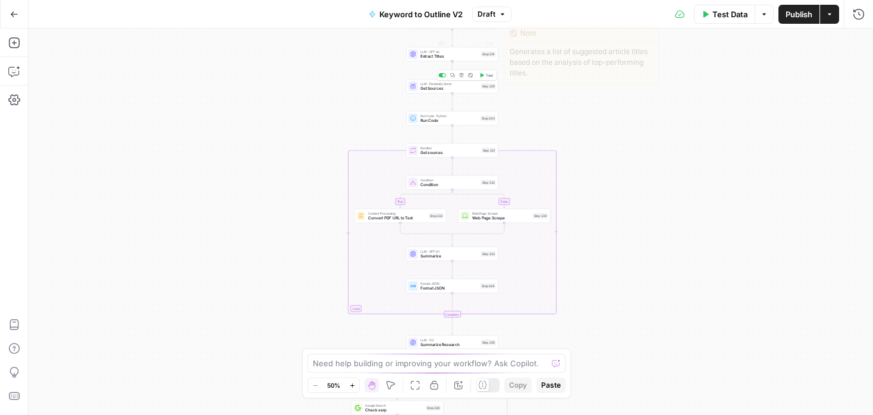
click at [504, 17] on button "Draft" at bounding box center [491, 14] width 39 height 15
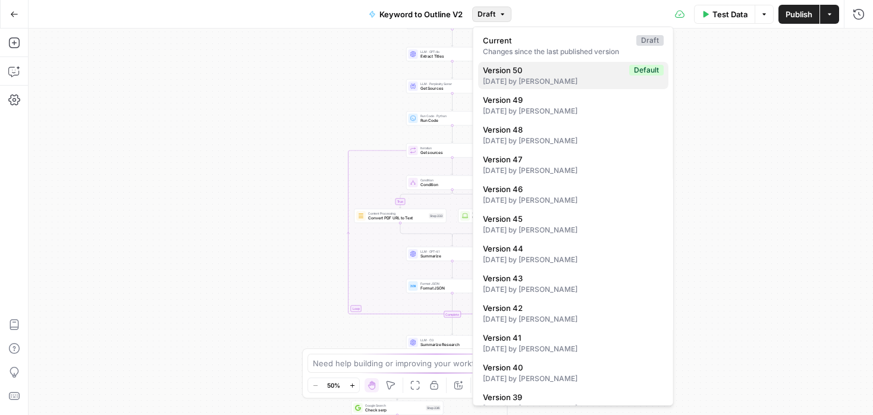
click at [513, 78] on div "7 days ago by Martina Carucci" at bounding box center [573, 81] width 181 height 11
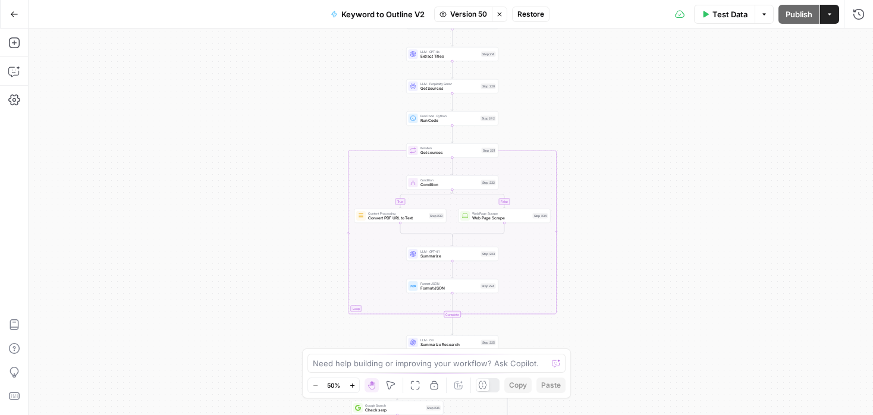
click at [535, 11] on span "Restore" at bounding box center [530, 14] width 27 height 11
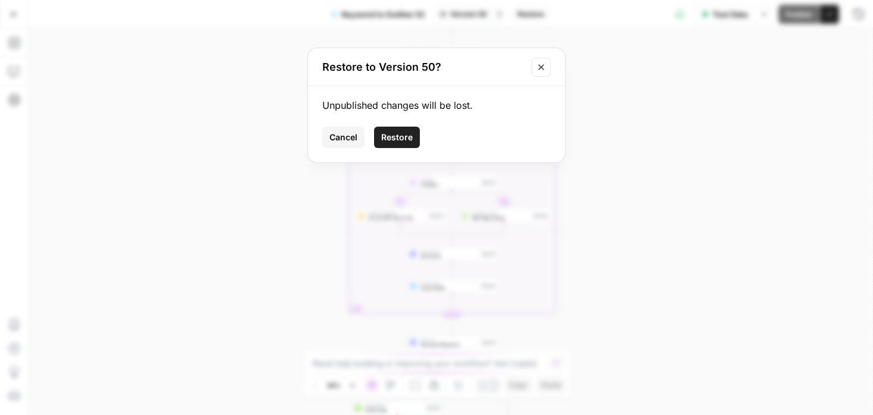
click at [397, 134] on span "Restore" at bounding box center [397, 137] width 32 height 12
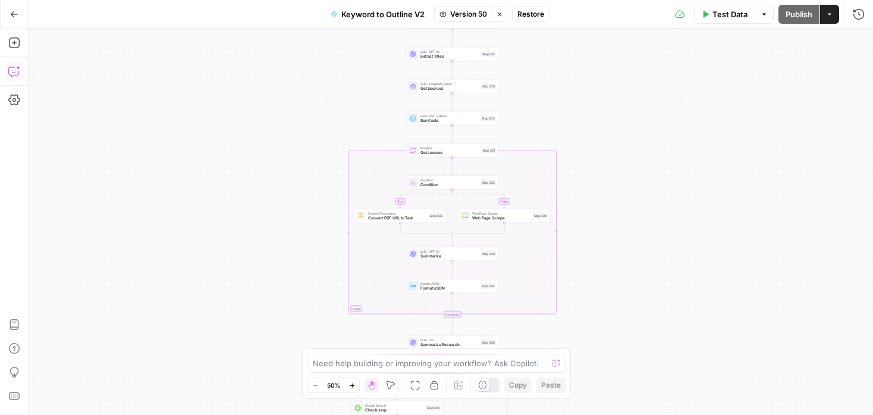
click at [13, 73] on icon "button" at bounding box center [13, 73] width 3 height 1
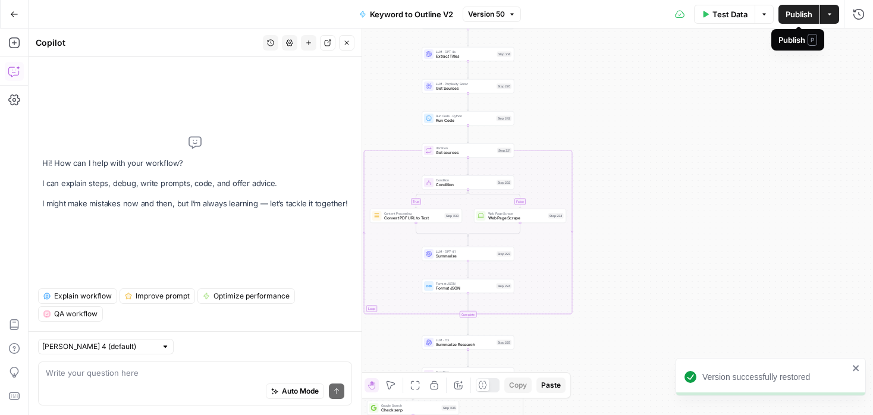
click at [803, 12] on span "Publish" at bounding box center [798, 14] width 27 height 12
click at [142, 373] on textarea at bounding box center [195, 373] width 298 height 12
paste textarea "for listicle content type only: please integrate the following feedback from ed…"
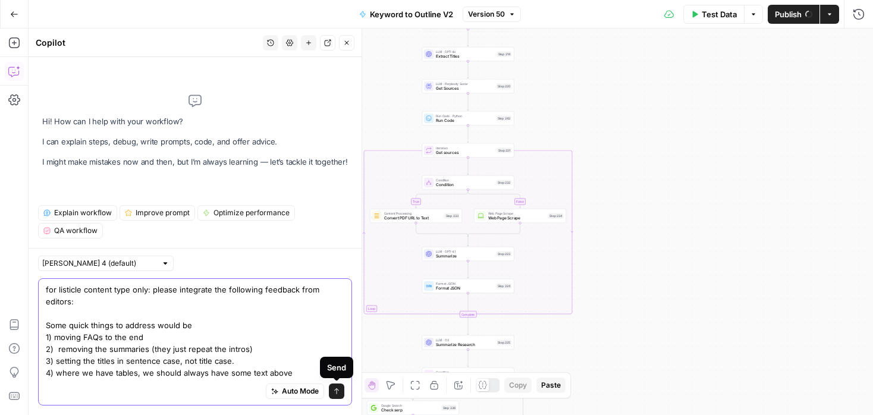
type textarea "for listicle content type only: please integrate the following feedback from ed…"
click at [333, 391] on icon "submit" at bounding box center [336, 391] width 7 height 7
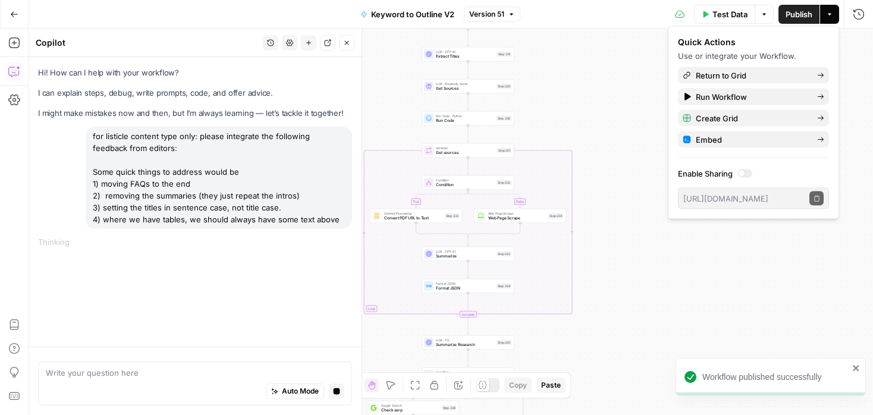
click at [855, 71] on div "true false true false Workflow Input Settings Inputs Google Search Perform Goog…" at bounding box center [451, 222] width 844 height 386
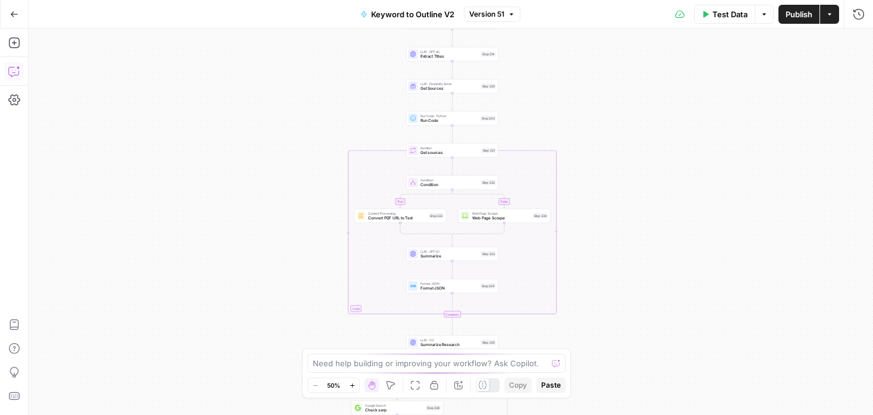
click at [18, 72] on icon "button" at bounding box center [13, 72] width 10 height 10
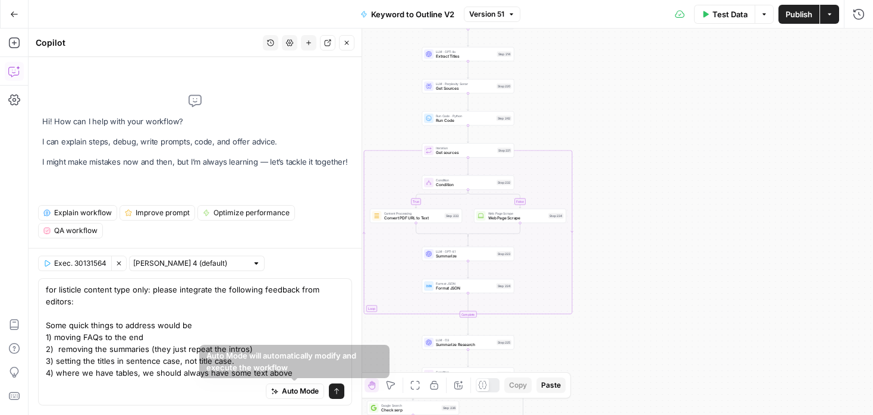
type textarea "for listicle content type only: please integrate the following feedback from ed…"
click at [337, 388] on icon "submit" at bounding box center [336, 391] width 7 height 7
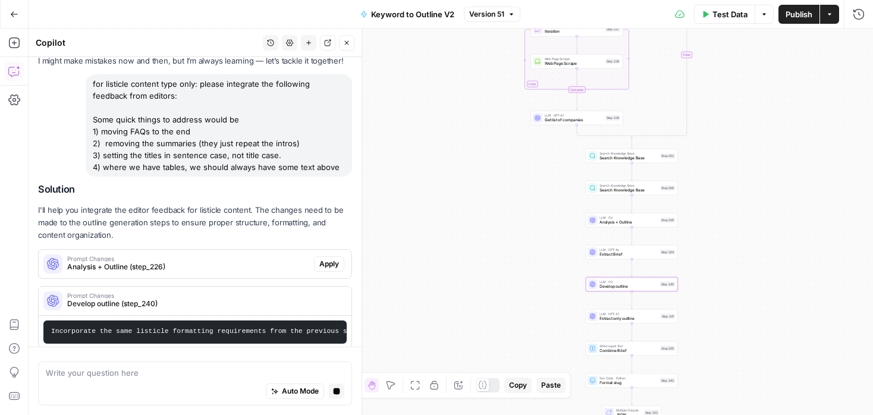
scroll to position [64, 0]
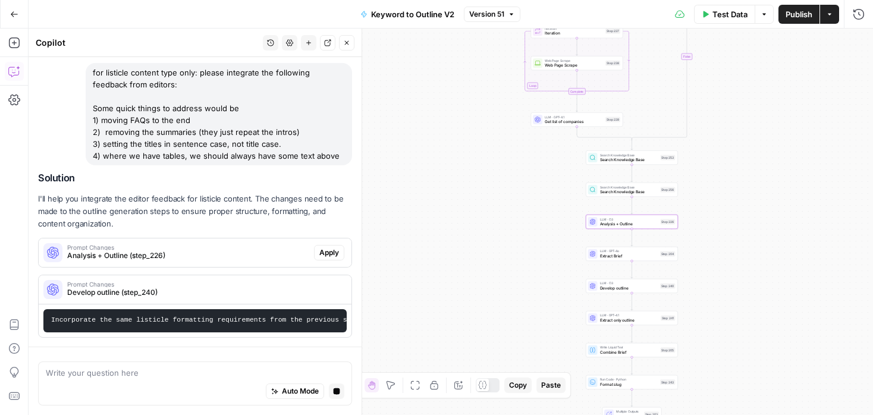
click at [328, 254] on span "Apply" at bounding box center [329, 252] width 20 height 11
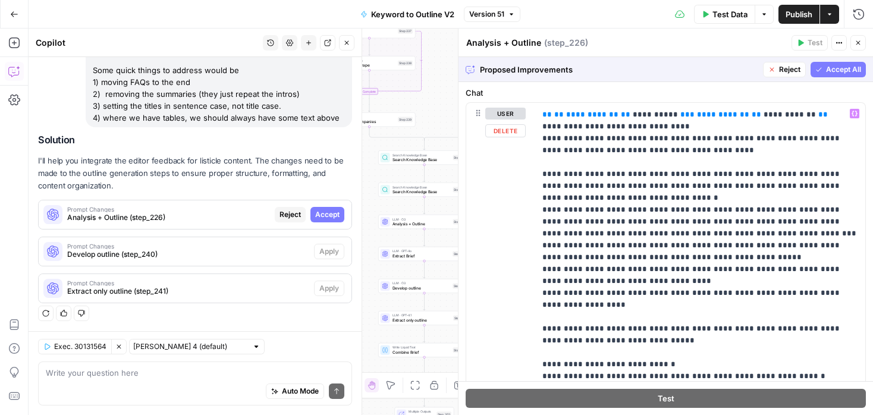
scroll to position [5246, 0]
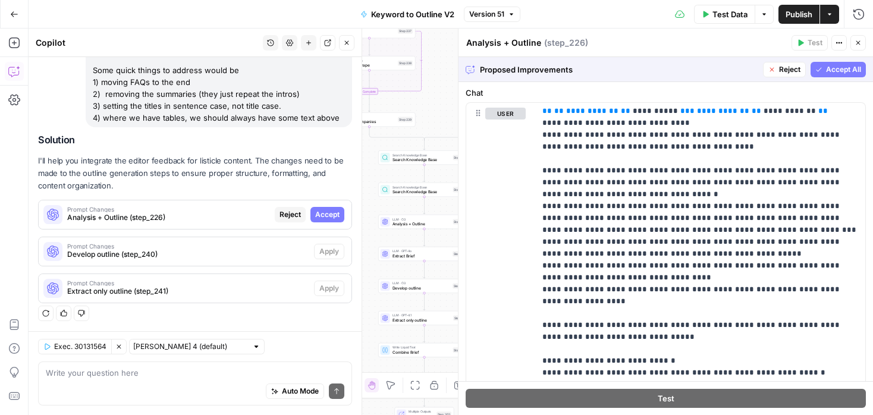
click at [831, 68] on span "Accept All" at bounding box center [843, 69] width 35 height 11
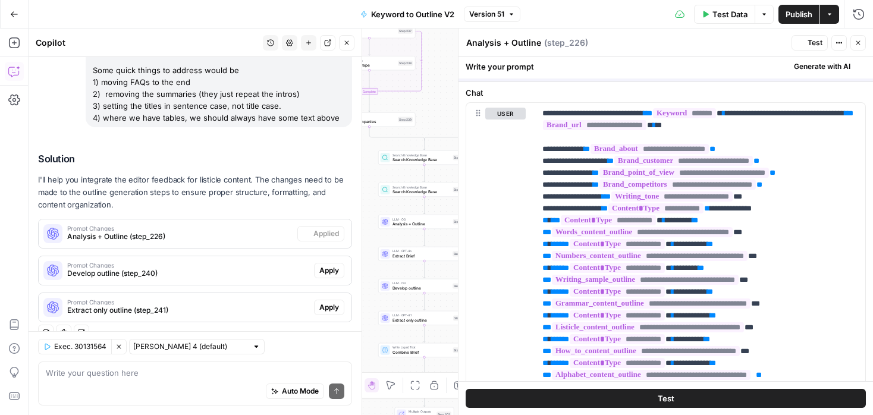
scroll to position [0, 0]
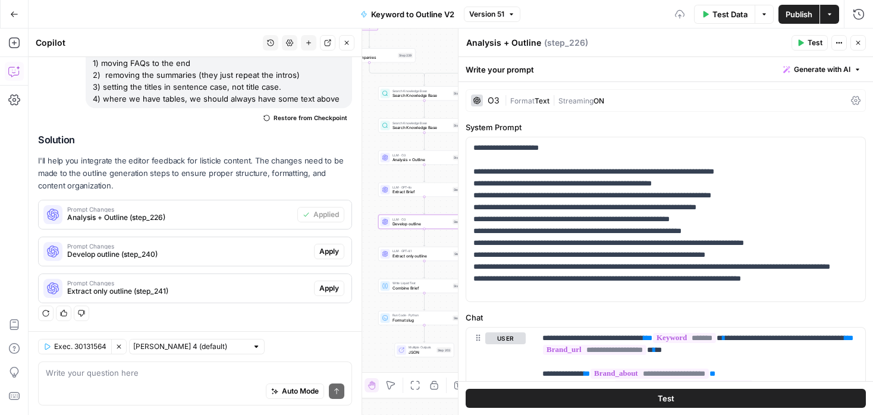
click at [329, 251] on span "Apply" at bounding box center [329, 251] width 20 height 11
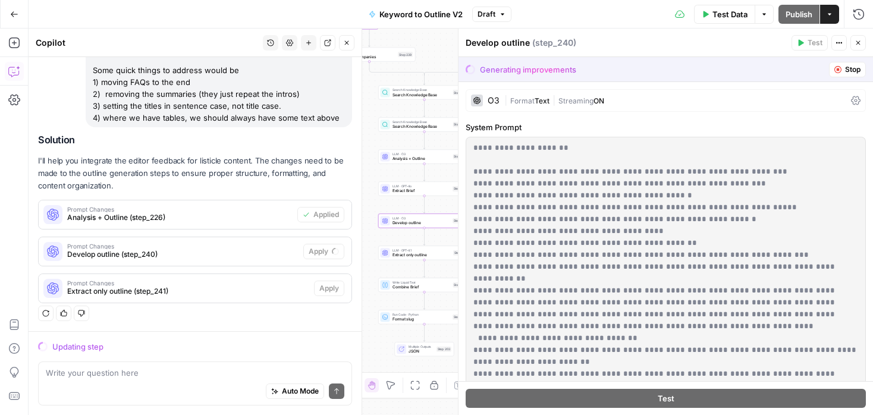
click at [208, 249] on span "Develop outline (step_240)" at bounding box center [182, 254] width 231 height 11
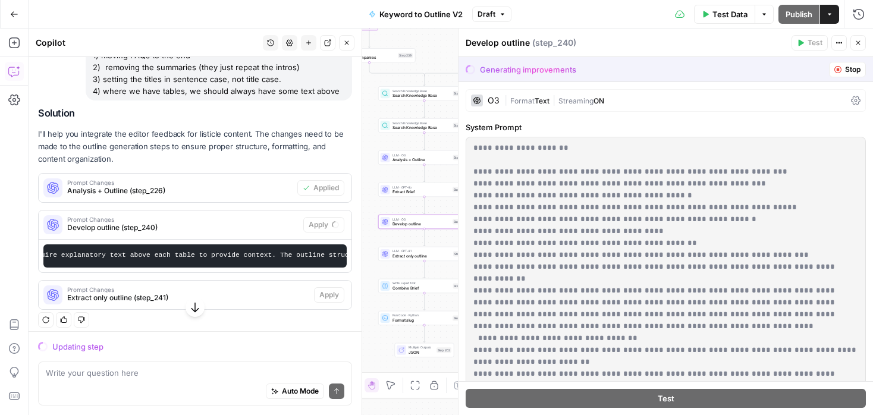
scroll to position [0, 2186]
click at [857, 71] on span "Stop" at bounding box center [852, 69] width 15 height 11
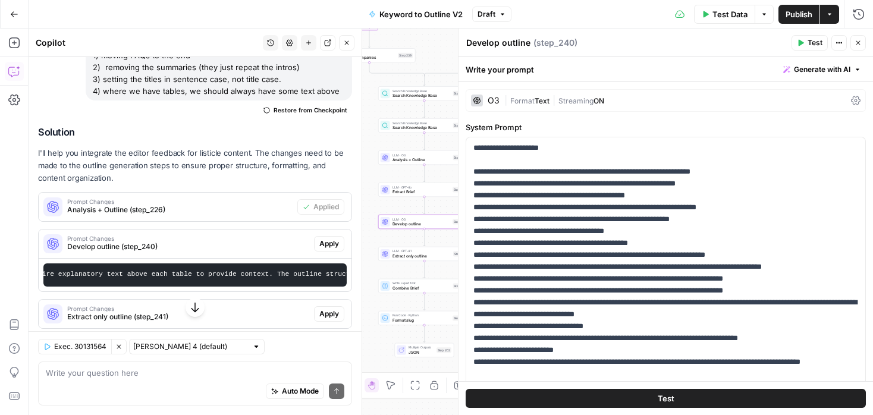
click at [344, 240] on button "Apply" at bounding box center [329, 243] width 30 height 15
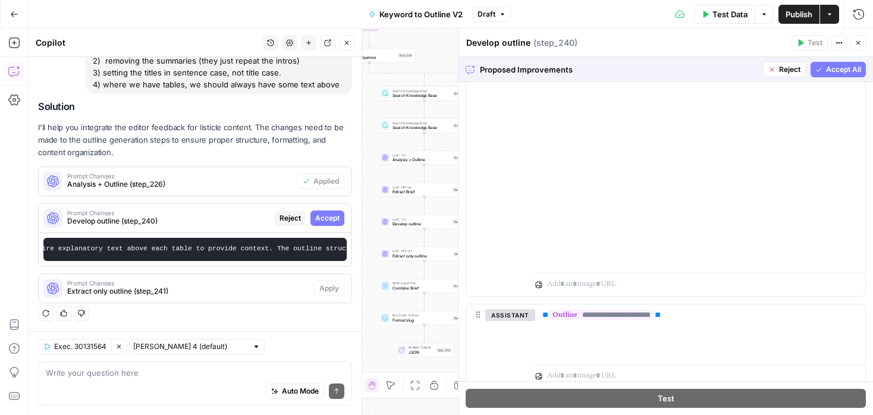
scroll to position [4796, 0]
click at [832, 72] on span "Accept All" at bounding box center [843, 69] width 35 height 11
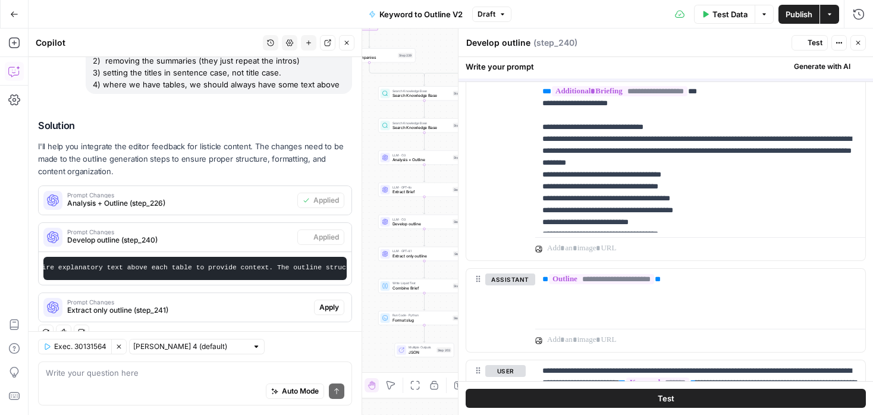
scroll to position [0, 0]
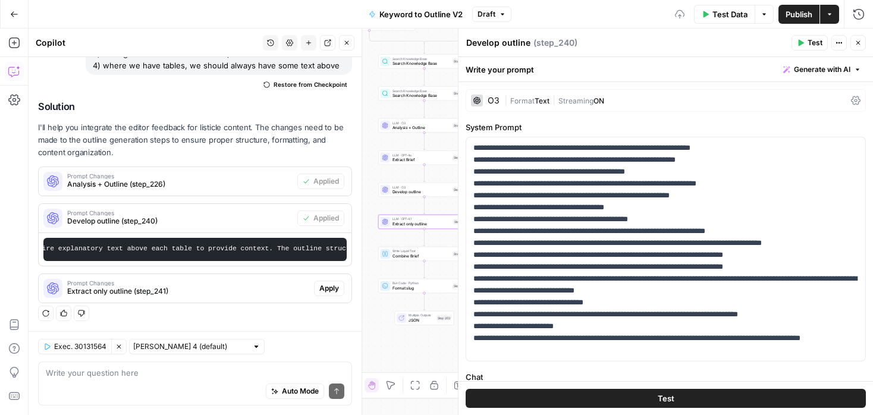
click at [333, 287] on span "Apply" at bounding box center [329, 288] width 20 height 11
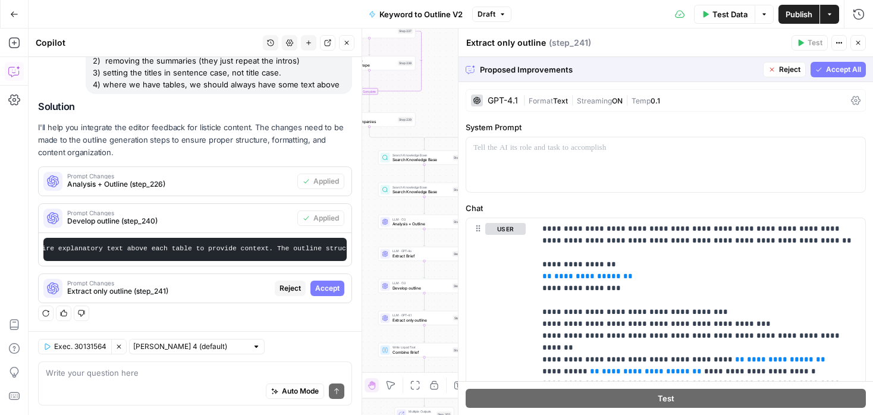
click at [768, 68] on icon "button" at bounding box center [771, 69] width 7 height 7
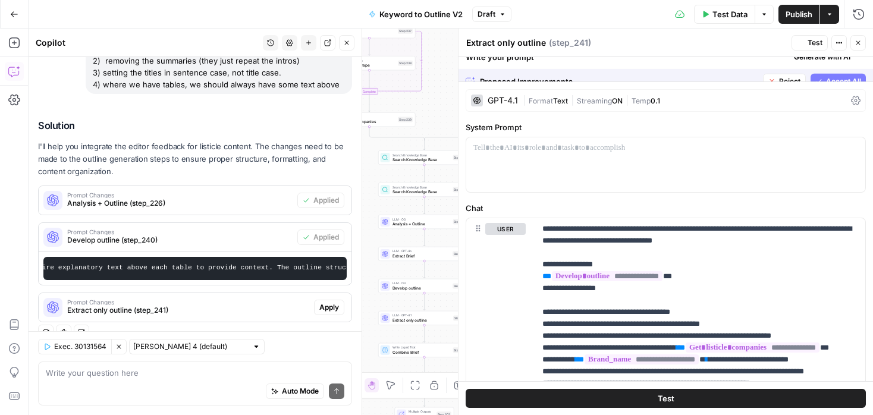
scroll to position [154, 0]
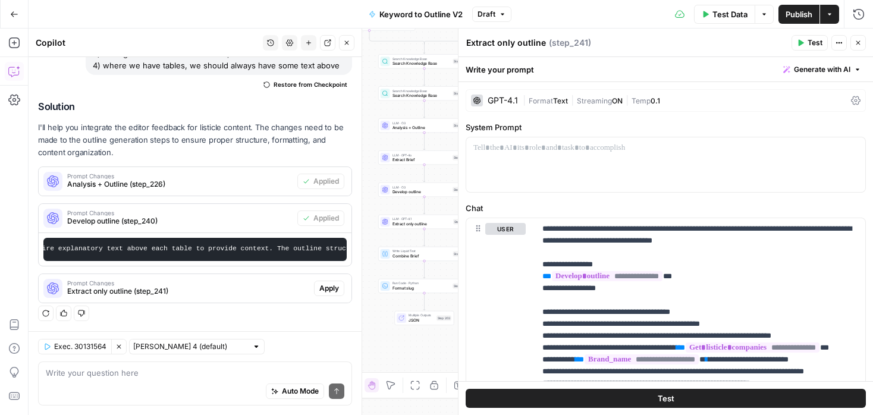
click at [793, 11] on span "Publish" at bounding box center [798, 14] width 27 height 12
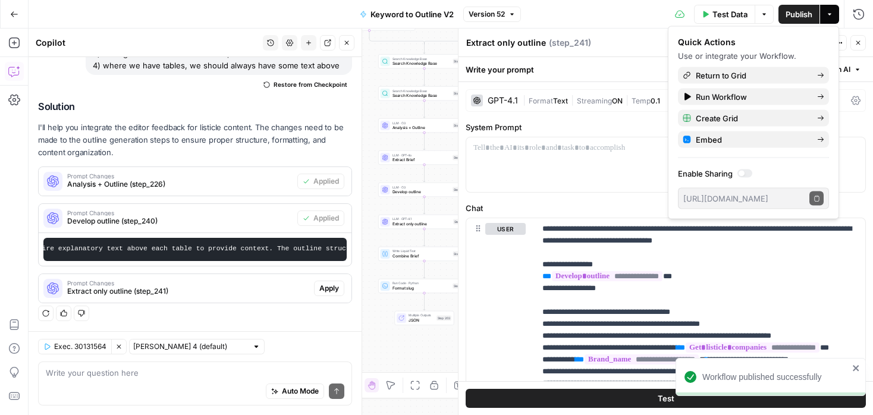
click at [14, 14] on icon "button" at bounding box center [14, 13] width 7 height 5
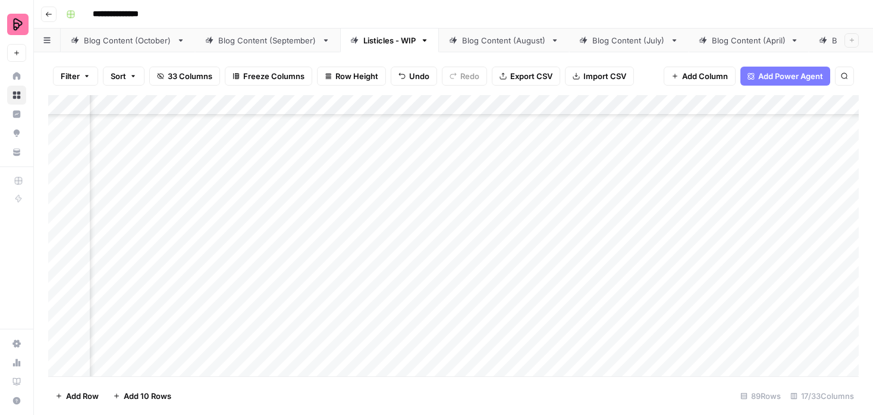
scroll to position [23, 435]
